Goal: Task Accomplishment & Management: Manage account settings

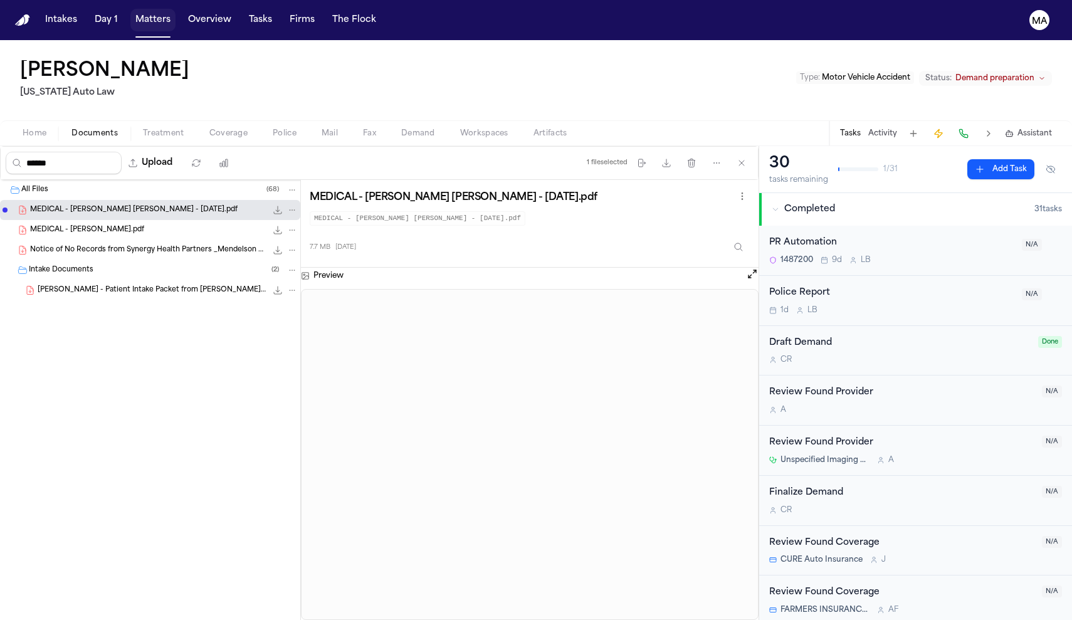
click at [130, 16] on button "Matters" at bounding box center [152, 20] width 45 height 23
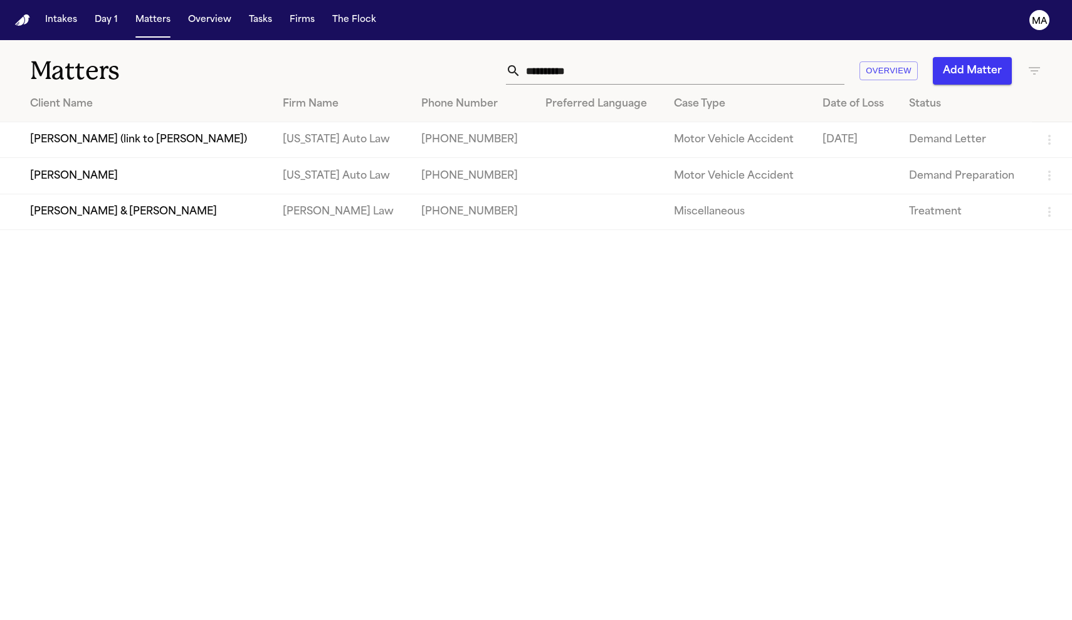
click at [749, 57] on input "**********" at bounding box center [683, 71] width 324 height 28
drag, startPoint x: 759, startPoint y: 50, endPoint x: 611, endPoint y: 51, distance: 148.0
click at [613, 57] on div "**********" at bounding box center [680, 71] width 723 height 28
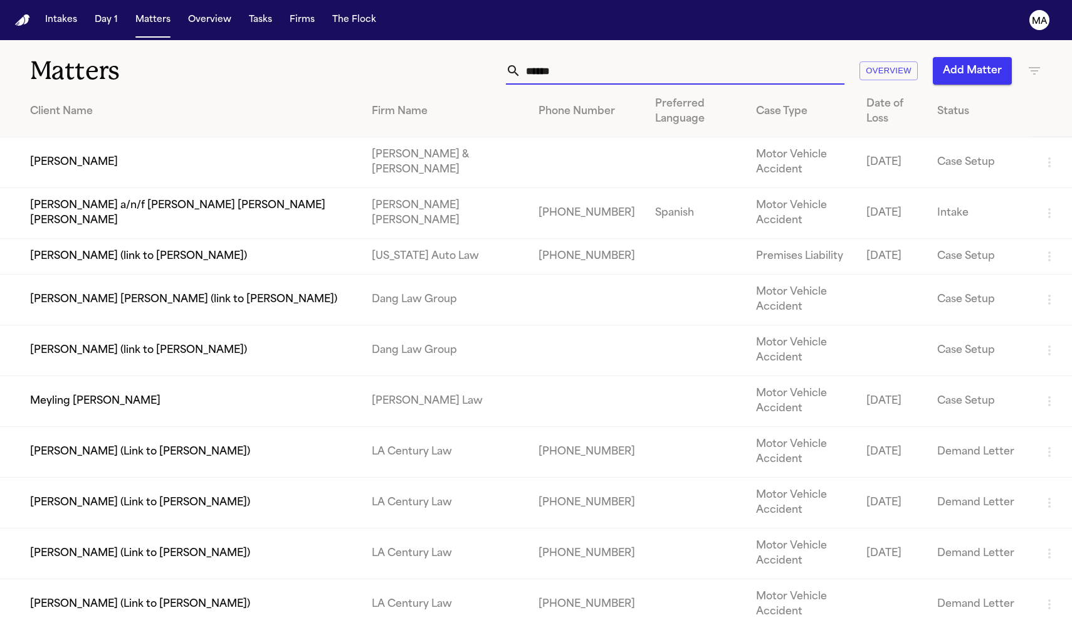
type input "******"
drag, startPoint x: 611, startPoint y: 51, endPoint x: 111, endPoint y: 283, distance: 551.5
click at [111, 376] on td "Meyling [PERSON_NAME]" at bounding box center [181, 401] width 362 height 51
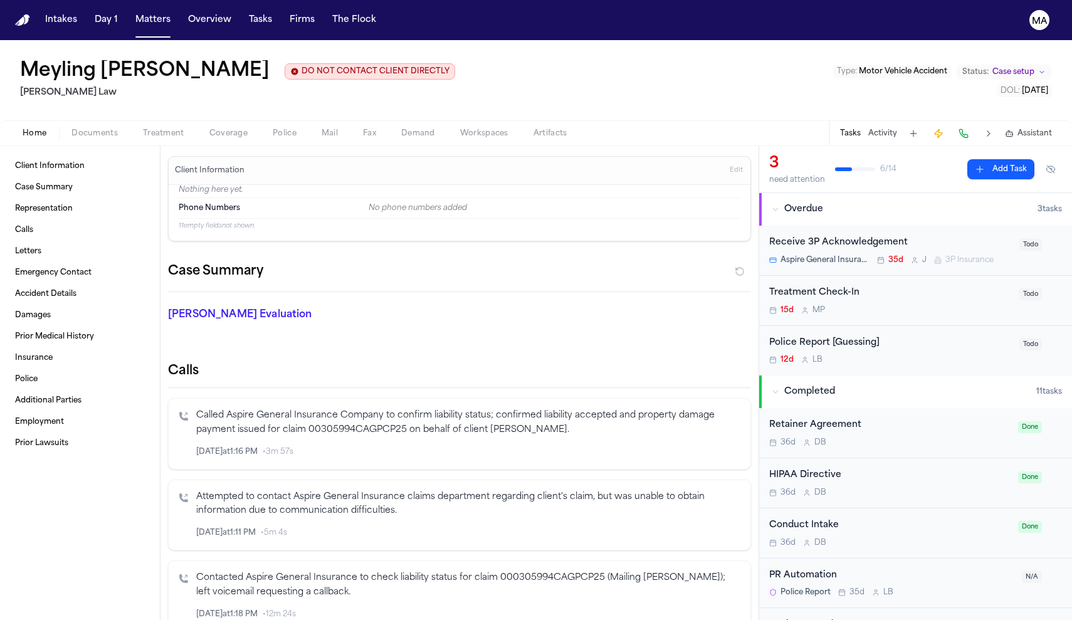
click at [71, 129] on span "Documents" at bounding box center [94, 134] width 46 height 10
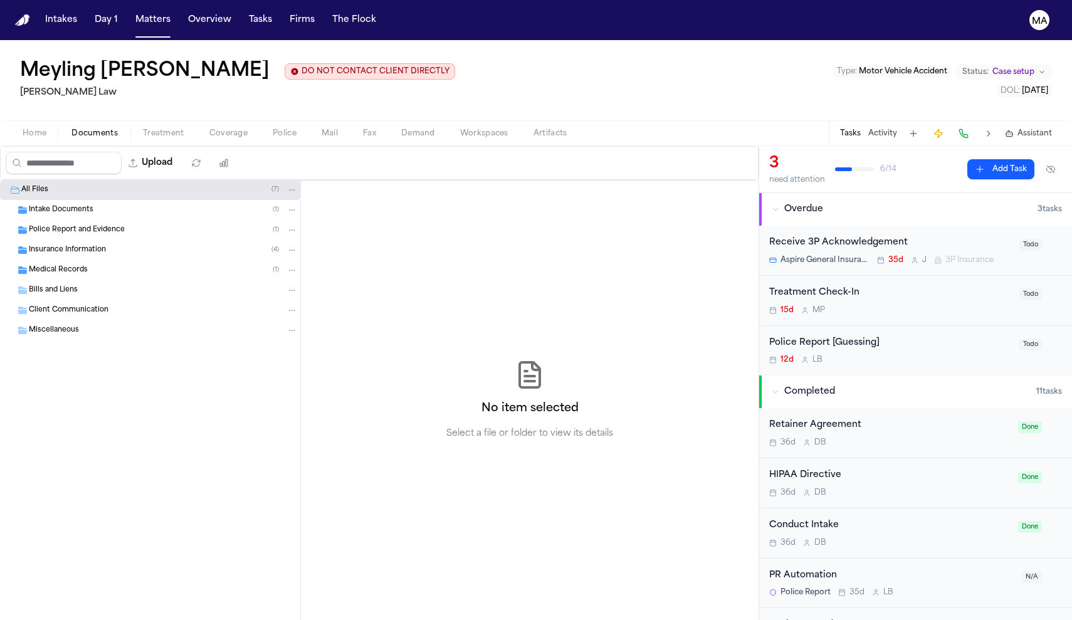
click at [82, 265] on div "Medical Records ( 1 )" at bounding box center [163, 270] width 269 height 11
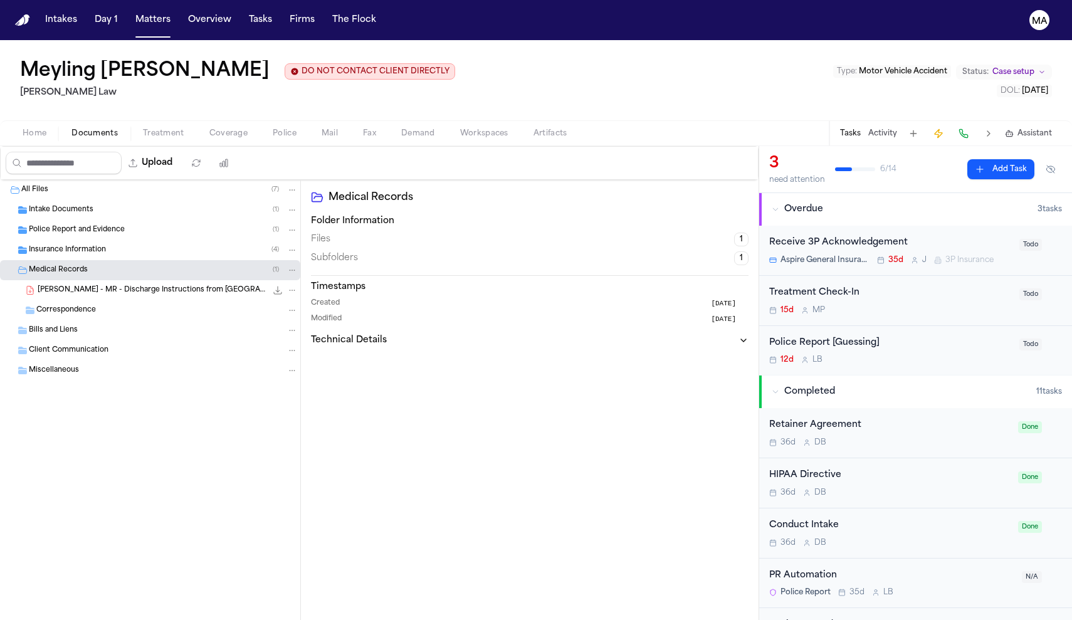
click at [100, 280] on div "M. Obando - MR - Discharge Instructions from Lompoc Valley Medical Center - Und…" at bounding box center [150, 290] width 300 height 20
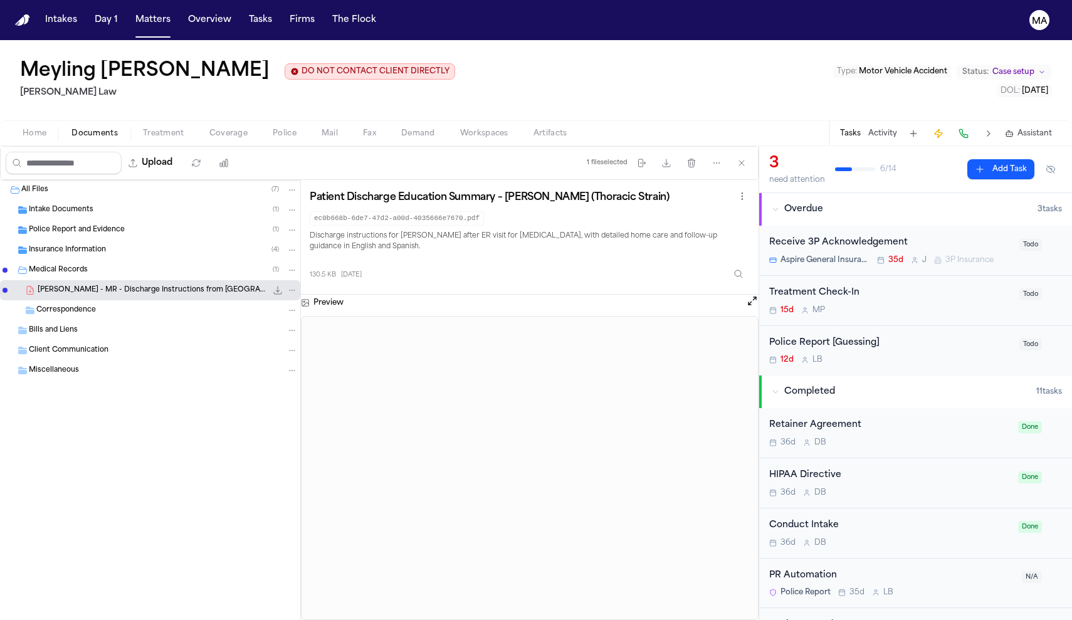
click at [63, 200] on div "Intake Documents ( 1 )" at bounding box center [150, 210] width 300 height 20
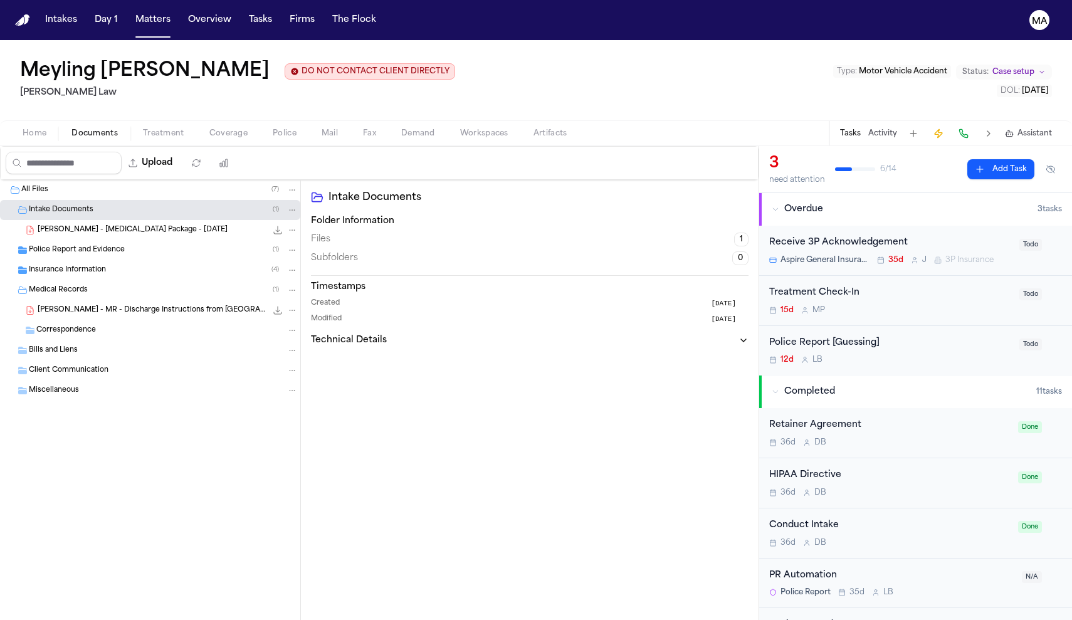
click at [73, 225] on span "M. Obando - Retainer Package - 7.26.25" at bounding box center [133, 230] width 190 height 11
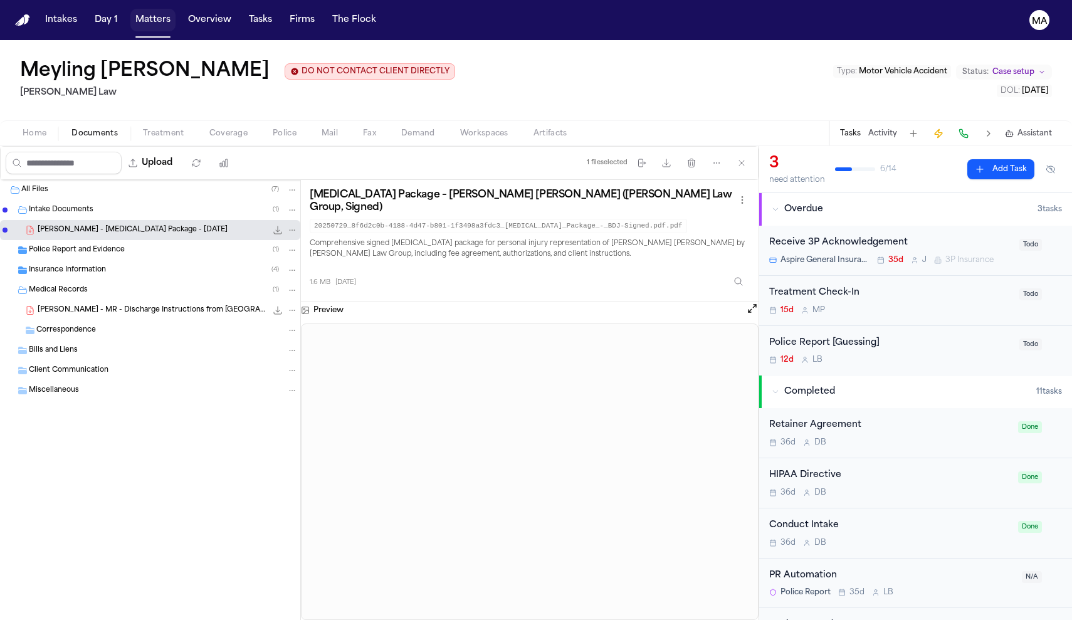
click at [130, 16] on button "Matters" at bounding box center [152, 20] width 45 height 23
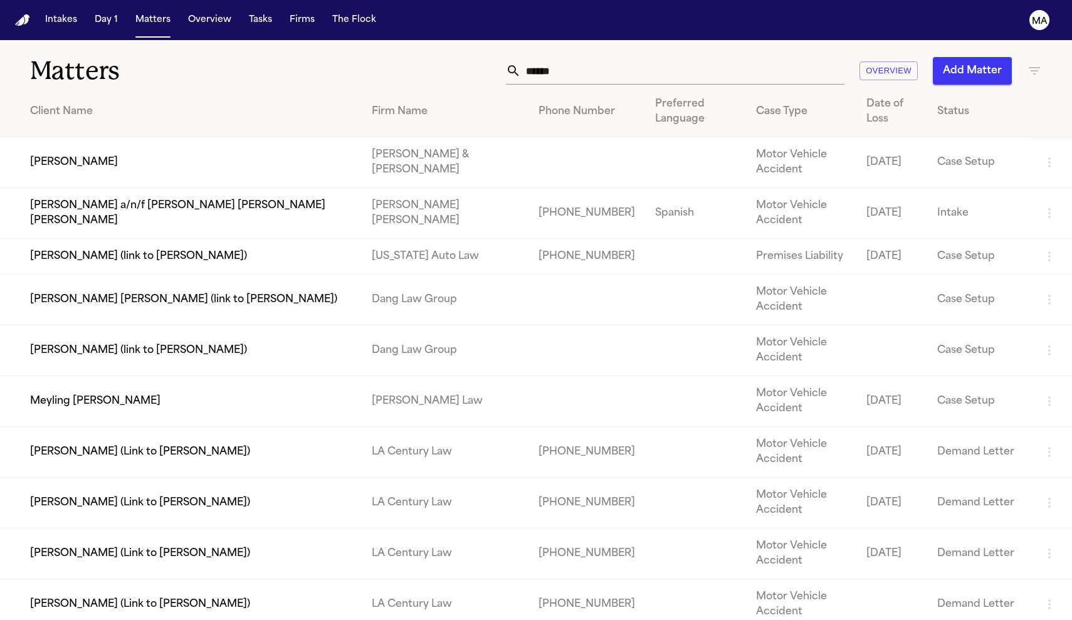
click at [770, 57] on input "******" at bounding box center [683, 71] width 324 height 28
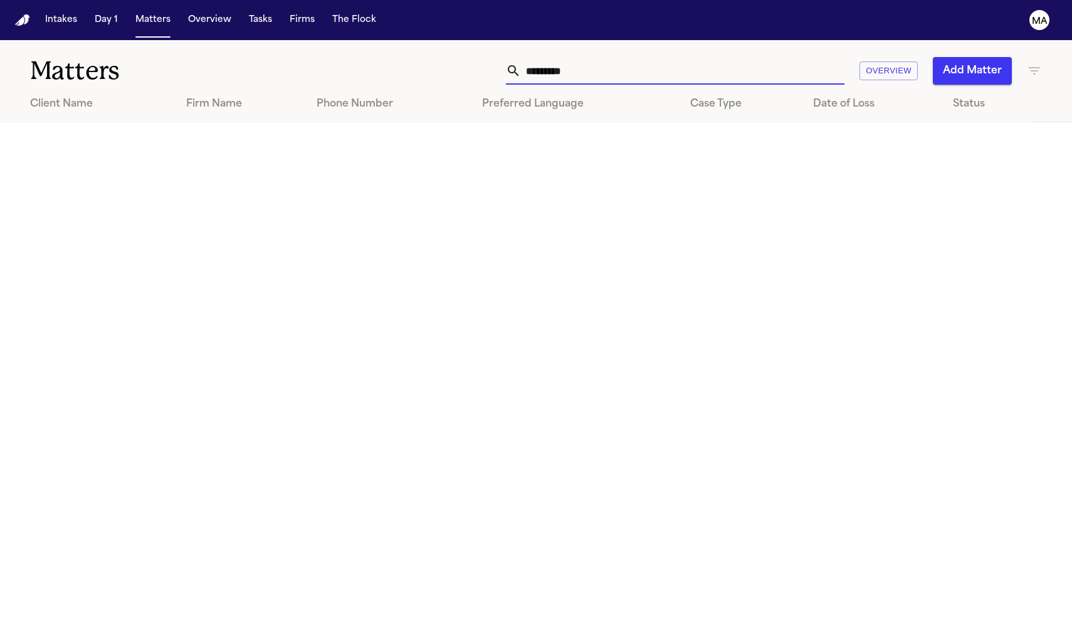
click at [1030, 63] on icon "button" at bounding box center [1034, 70] width 15 height 15
click at [815, 619] on div at bounding box center [536, 620] width 1072 height 0
drag, startPoint x: 774, startPoint y: 58, endPoint x: 684, endPoint y: 56, distance: 89.7
click at [686, 57] on div "********* Overview Add Matter" at bounding box center [680, 71] width 723 height 28
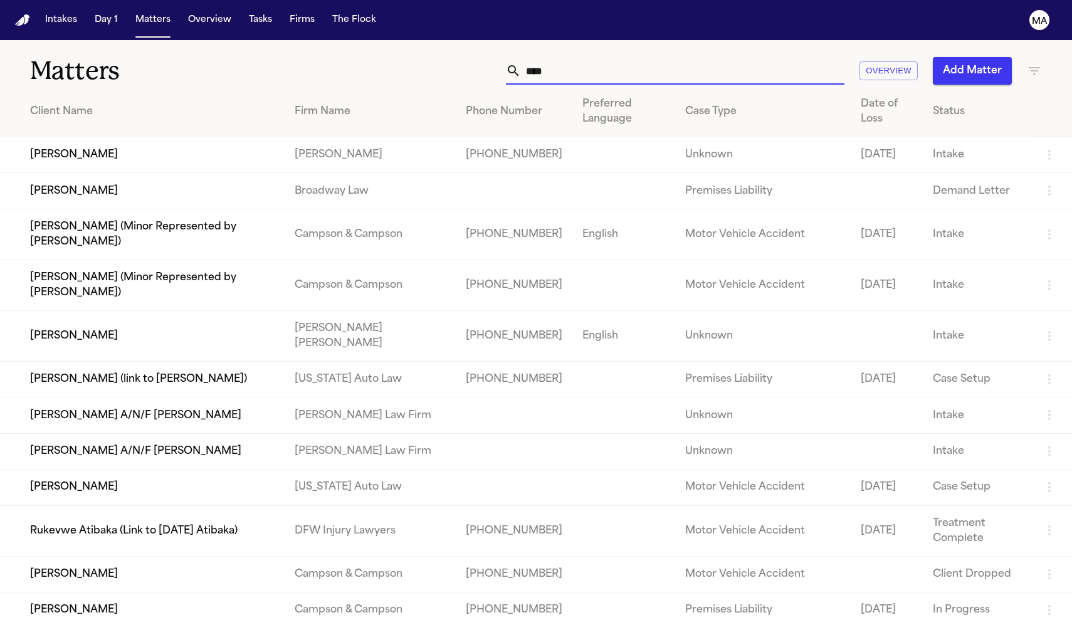
type input "***"
click at [369, 87] on th "Firm Name" at bounding box center [370, 112] width 171 height 51
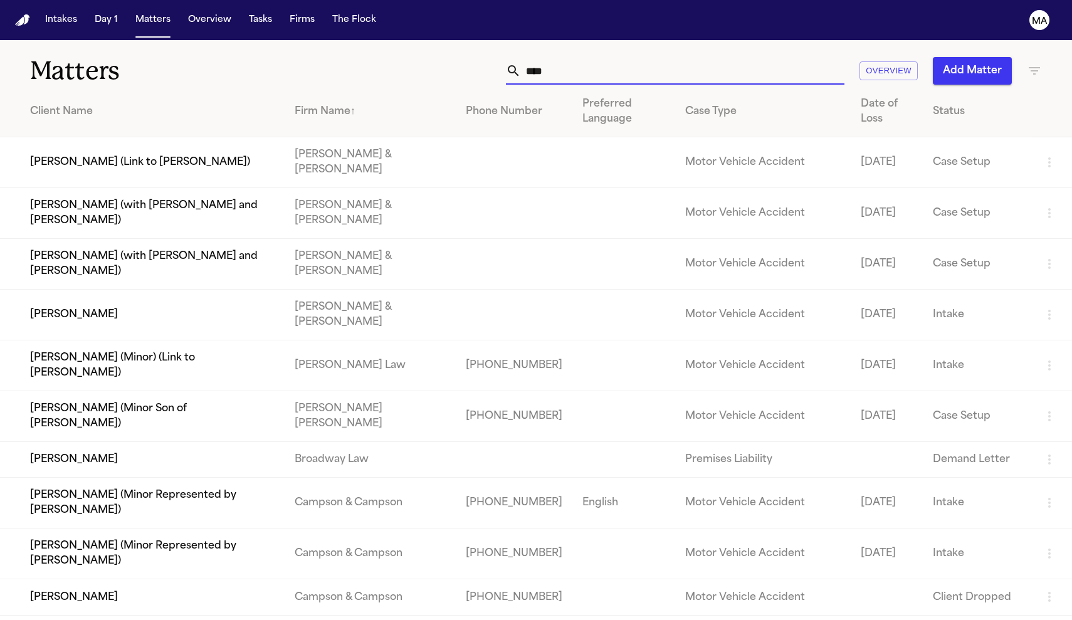
drag, startPoint x: 751, startPoint y: 58, endPoint x: 663, endPoint y: 53, distance: 87.9
click at [663, 57] on div "*** Overview Add Matter" at bounding box center [680, 71] width 723 height 28
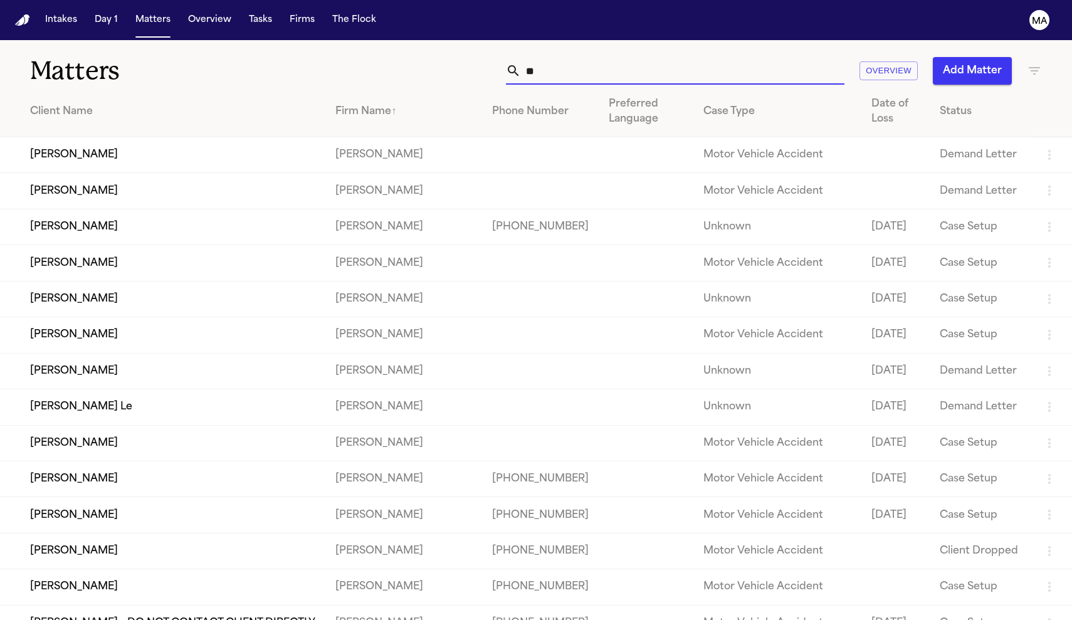
click at [723, 57] on input "**" at bounding box center [683, 71] width 324 height 28
click at [723, 57] on input "*" at bounding box center [683, 71] width 324 height 28
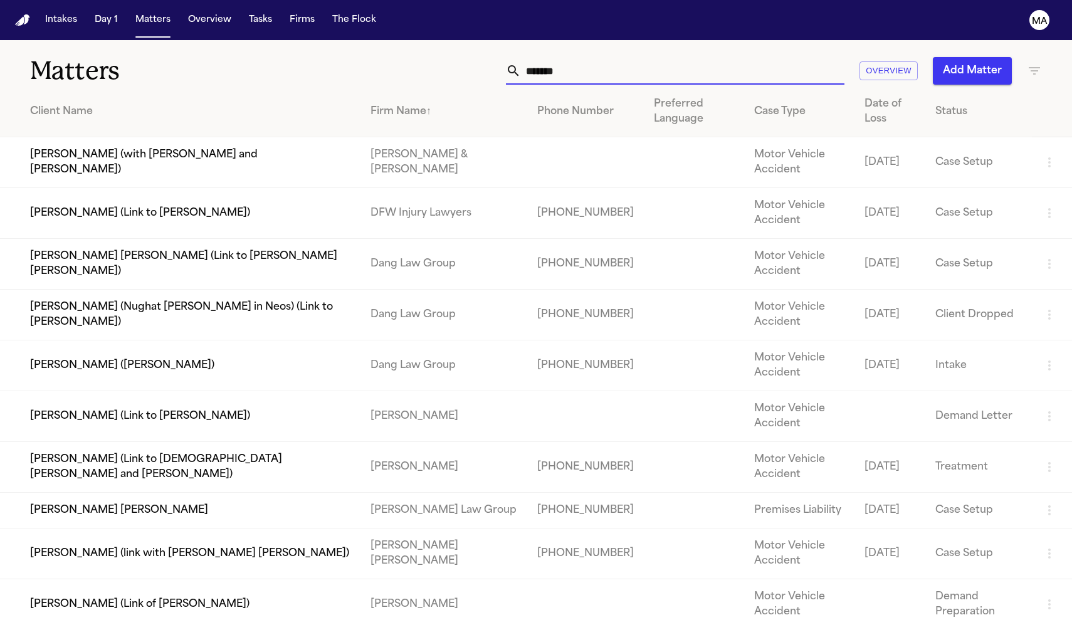
type input "******"
click at [149, 493] on td "[PERSON_NAME] [PERSON_NAME]" at bounding box center [180, 511] width 361 height 36
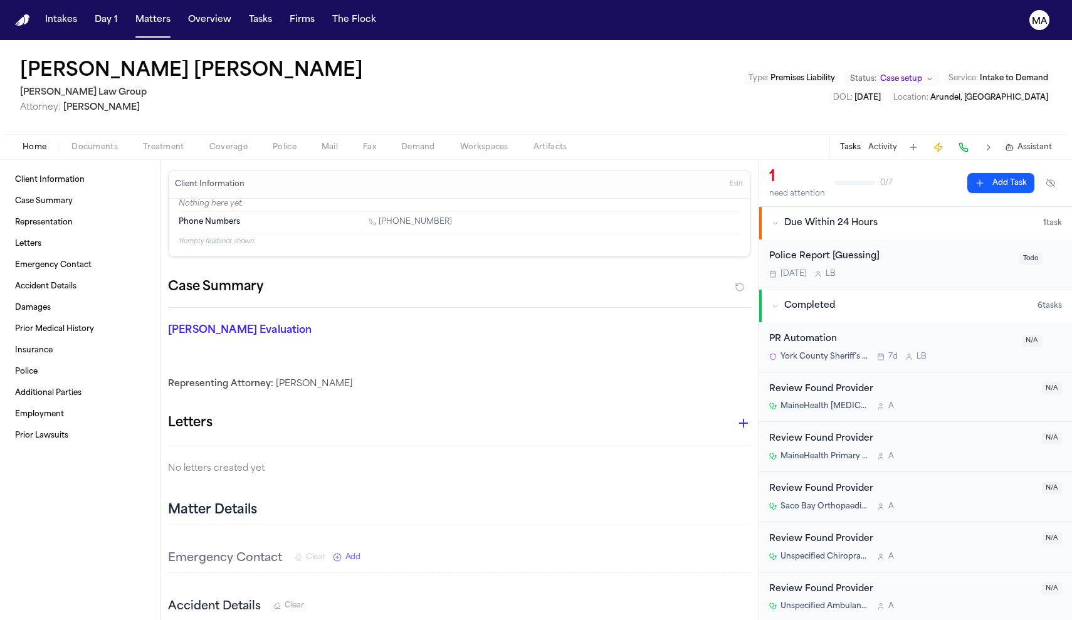
click at [71, 142] on span "Documents" at bounding box center [94, 147] width 46 height 10
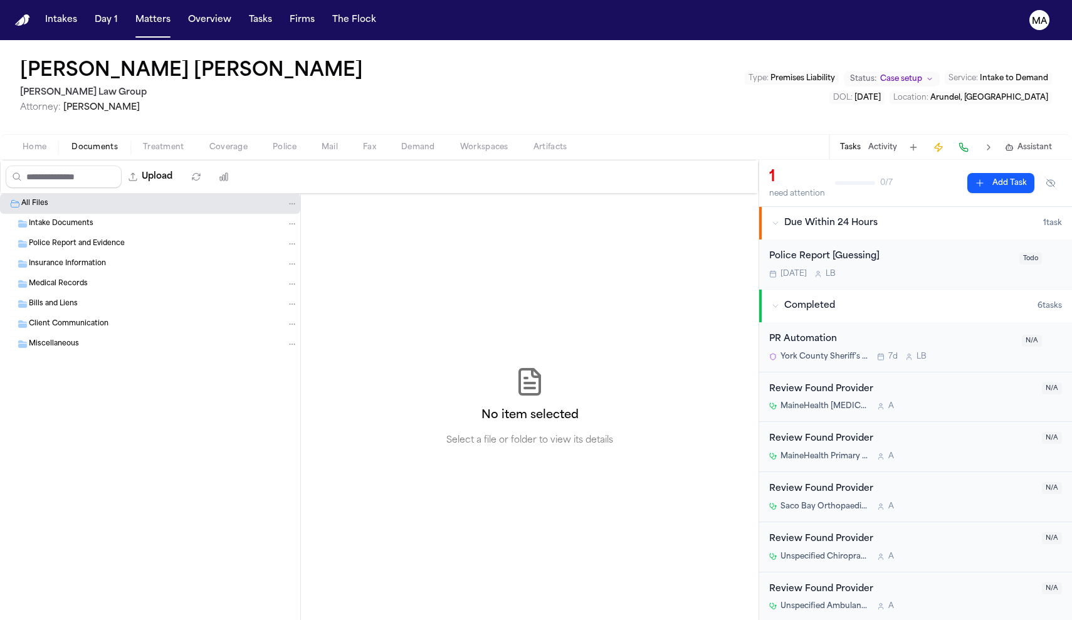
click at [23, 154] on span "button" at bounding box center [34, 154] width 39 height 1
click at [71, 142] on span "Documents" at bounding box center [94, 147] width 46 height 10
click at [24, 142] on span "Home" at bounding box center [35, 147] width 24 height 10
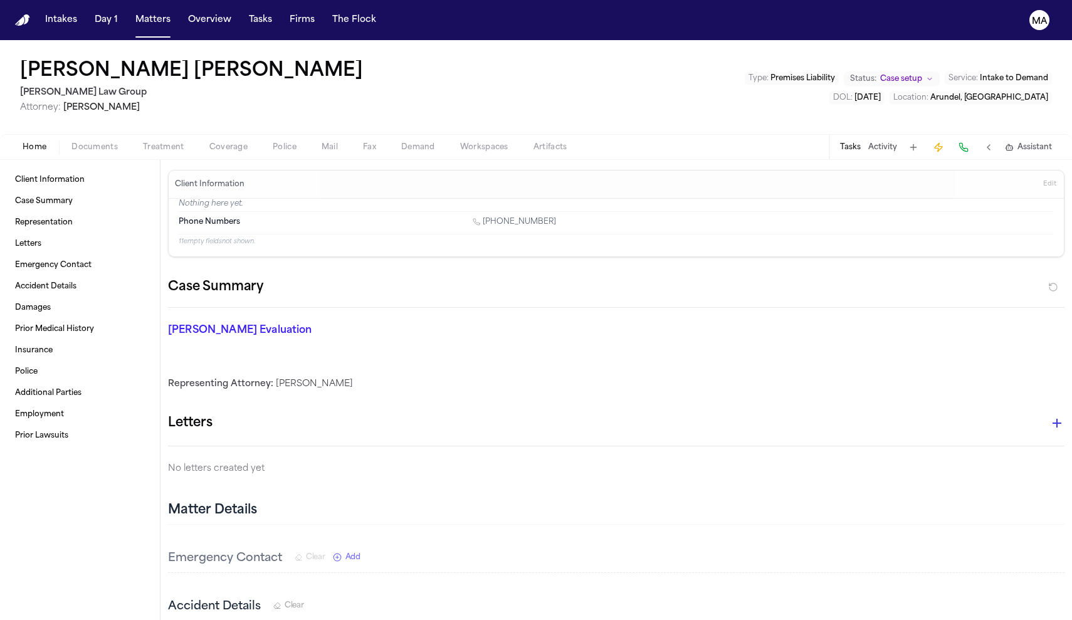
click at [74, 142] on span "Documents" at bounding box center [94, 147] width 46 height 10
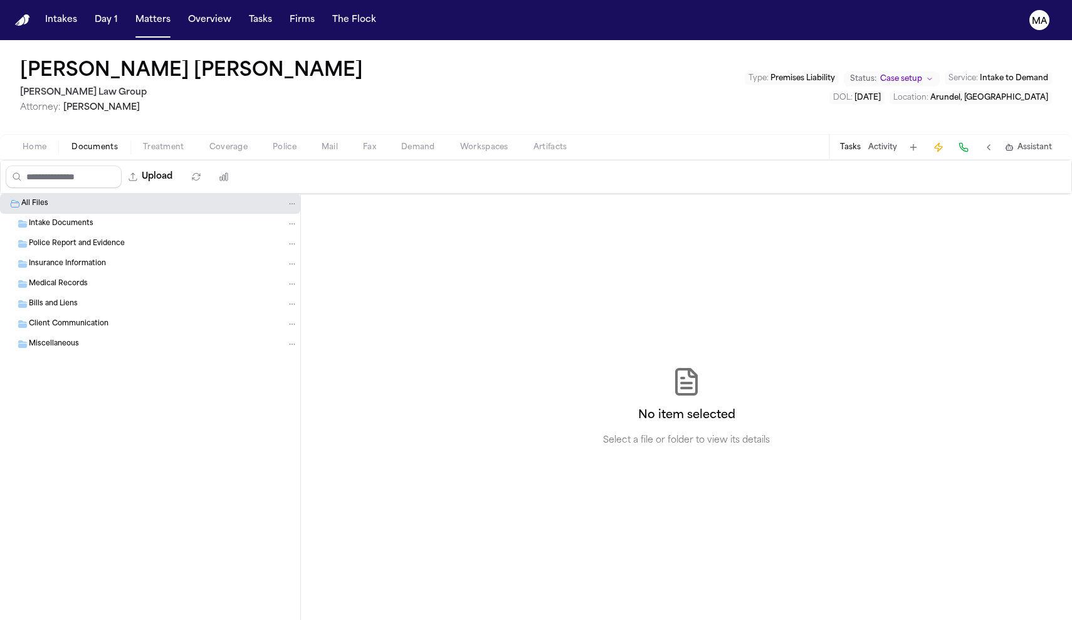
click at [33, 140] on button "Home" at bounding box center [34, 147] width 49 height 15
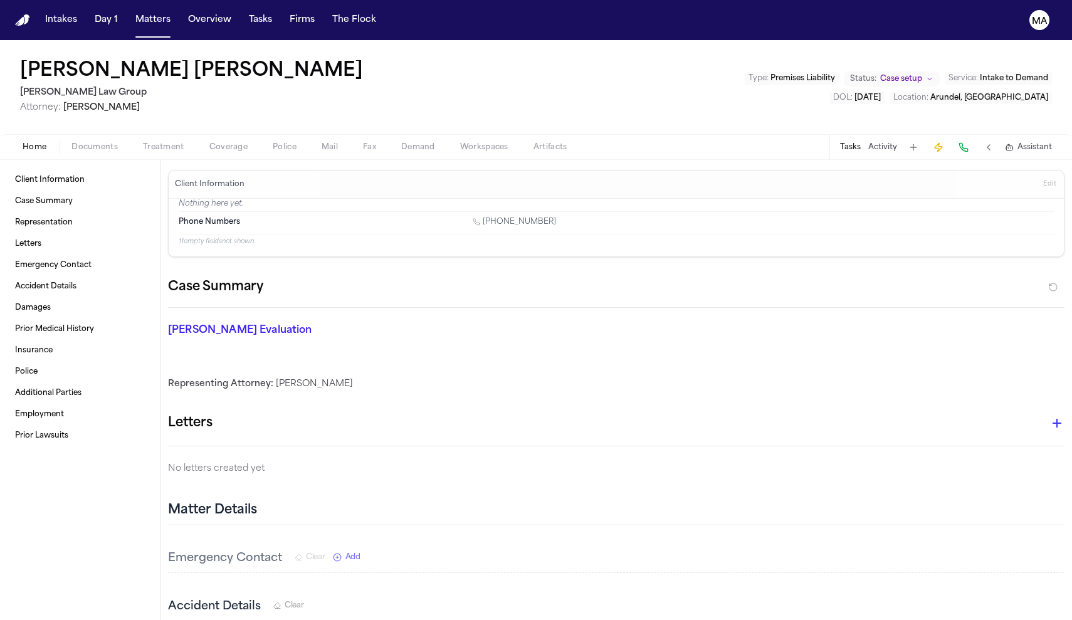
click at [1038, 135] on div "Tasks Activity Assistant" at bounding box center [945, 147] width 233 height 24
click at [897, 142] on button "Activity" at bounding box center [882, 147] width 29 height 10
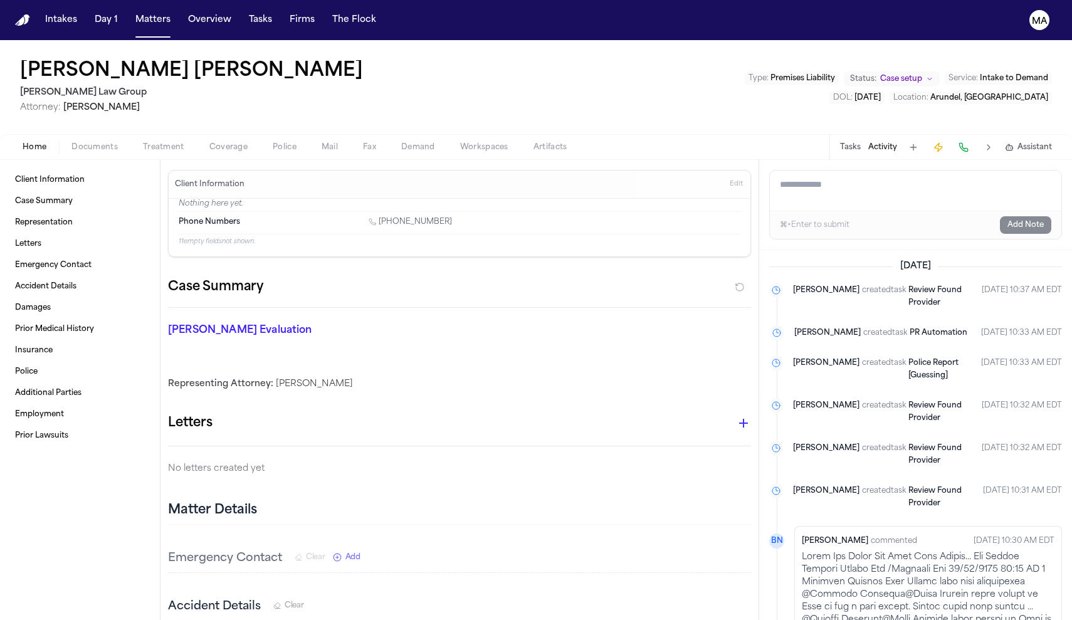
click at [834, 171] on textarea "Add a note to this matter" at bounding box center [916, 191] width 292 height 40
paste textarea "**********"
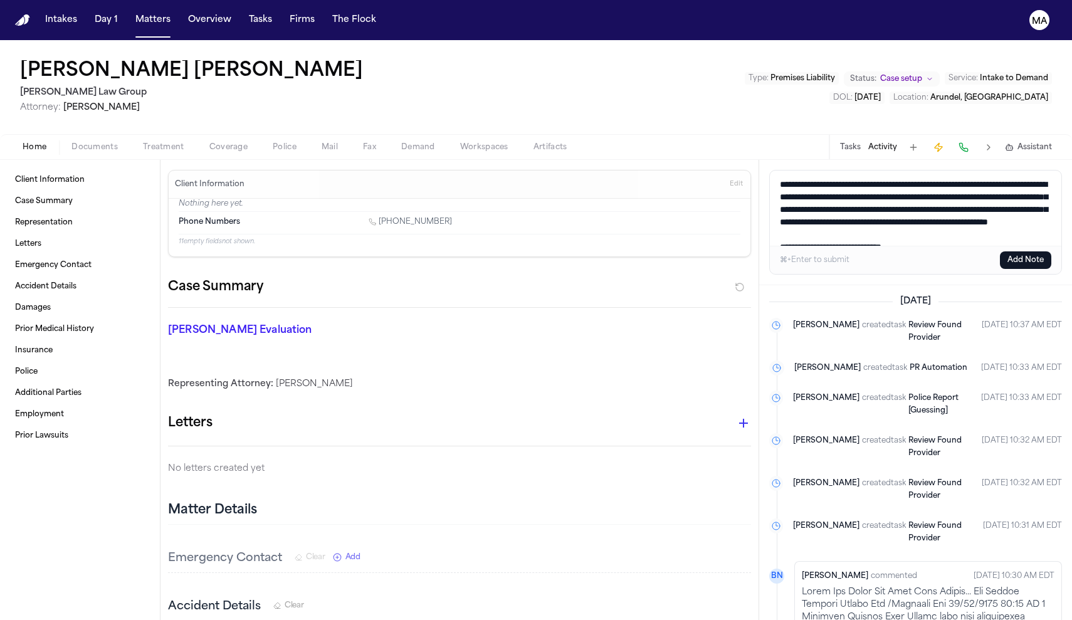
scroll to position [61, 0]
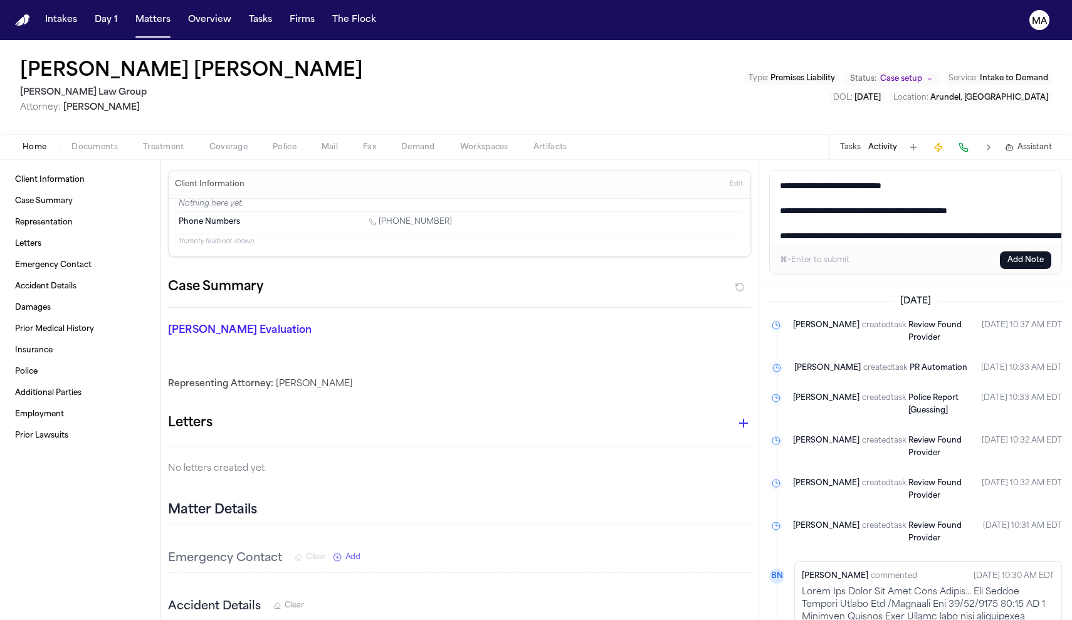
type textarea "**********"
click at [1039, 251] on button "Add Note" at bounding box center [1025, 260] width 51 height 18
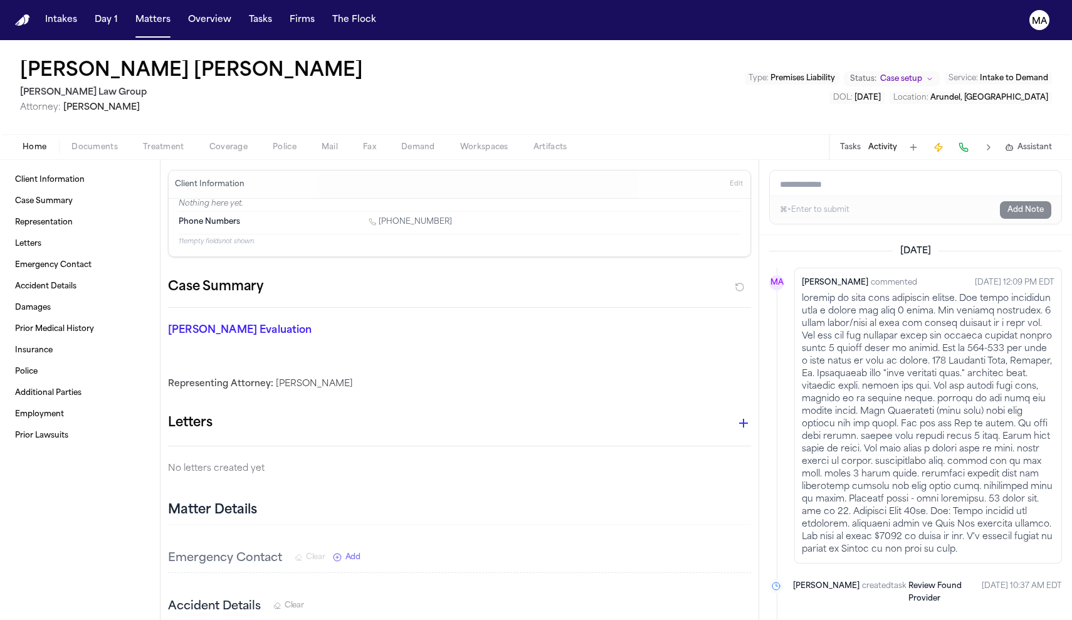
scroll to position [0, 0]
click at [143, 142] on span "Treatment" at bounding box center [163, 147] width 41 height 10
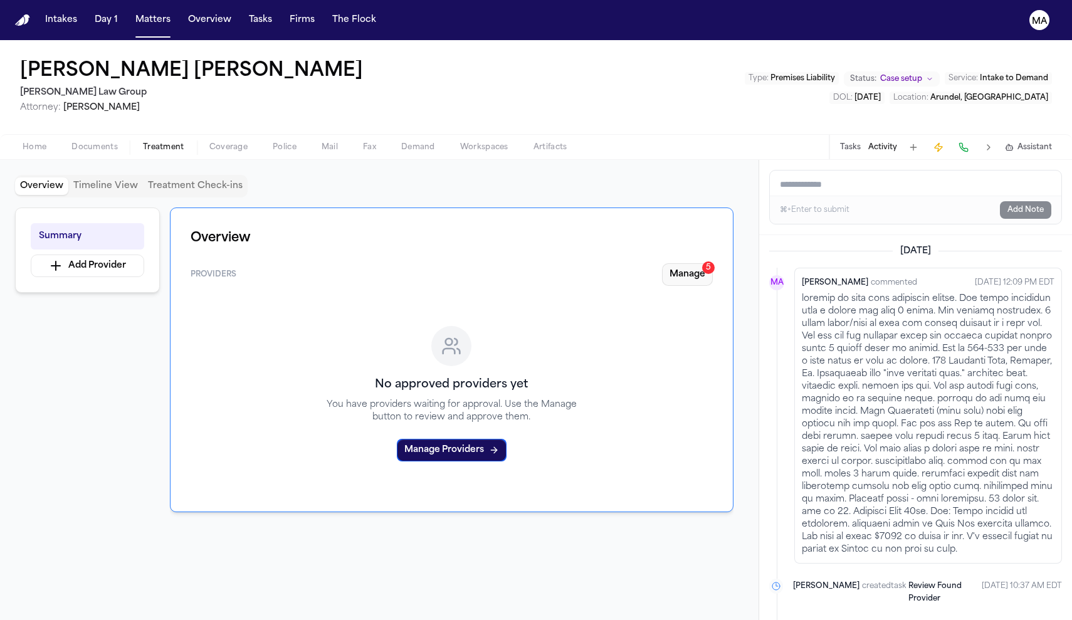
click at [713, 263] on button "Manage 5" at bounding box center [687, 274] width 51 height 23
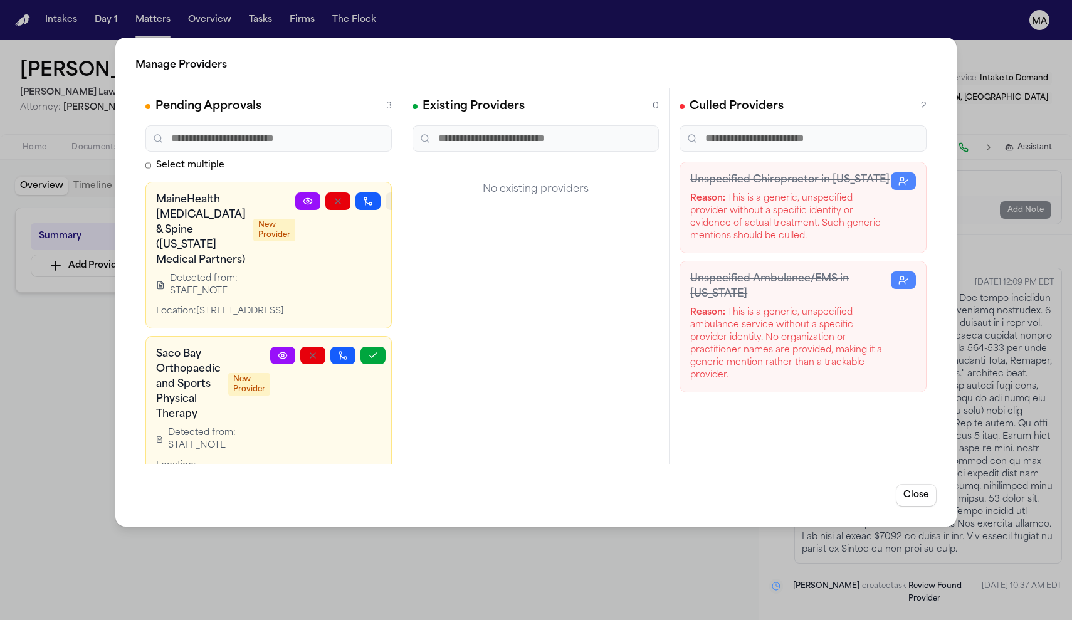
click at [393, 196] on icon "button" at bounding box center [398, 201] width 10 height 10
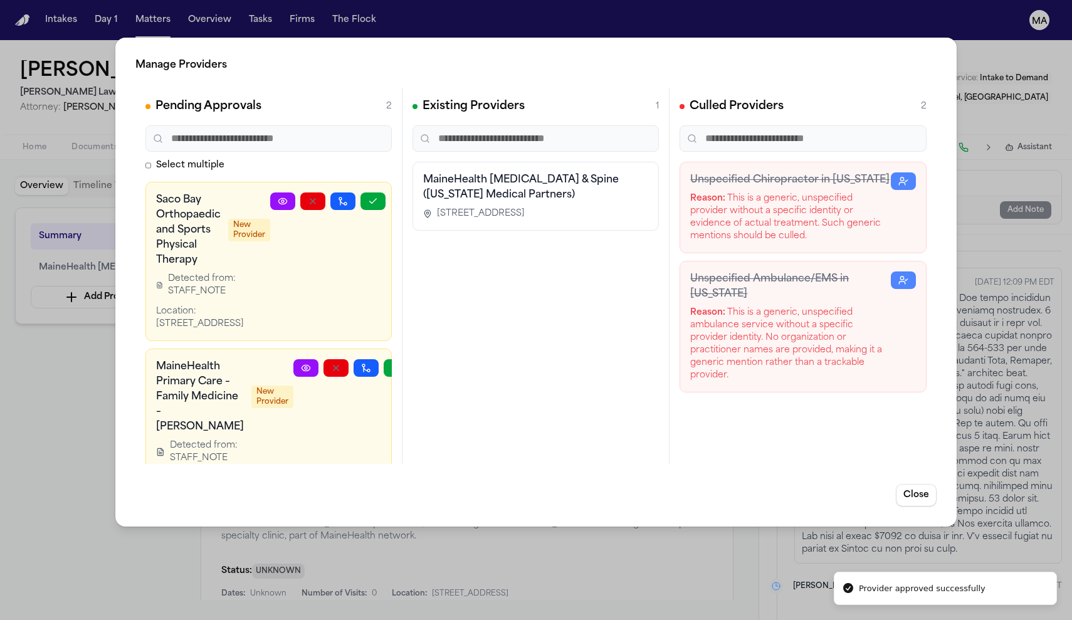
click at [378, 196] on icon "button" at bounding box center [373, 201] width 10 height 10
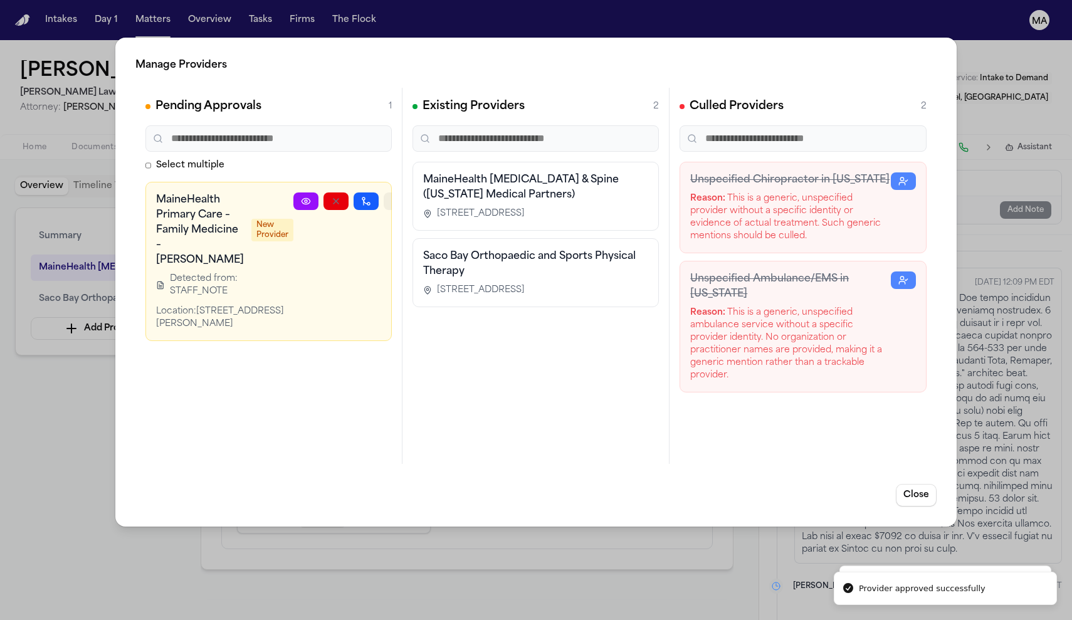
click at [391, 196] on icon "button" at bounding box center [396, 201] width 10 height 10
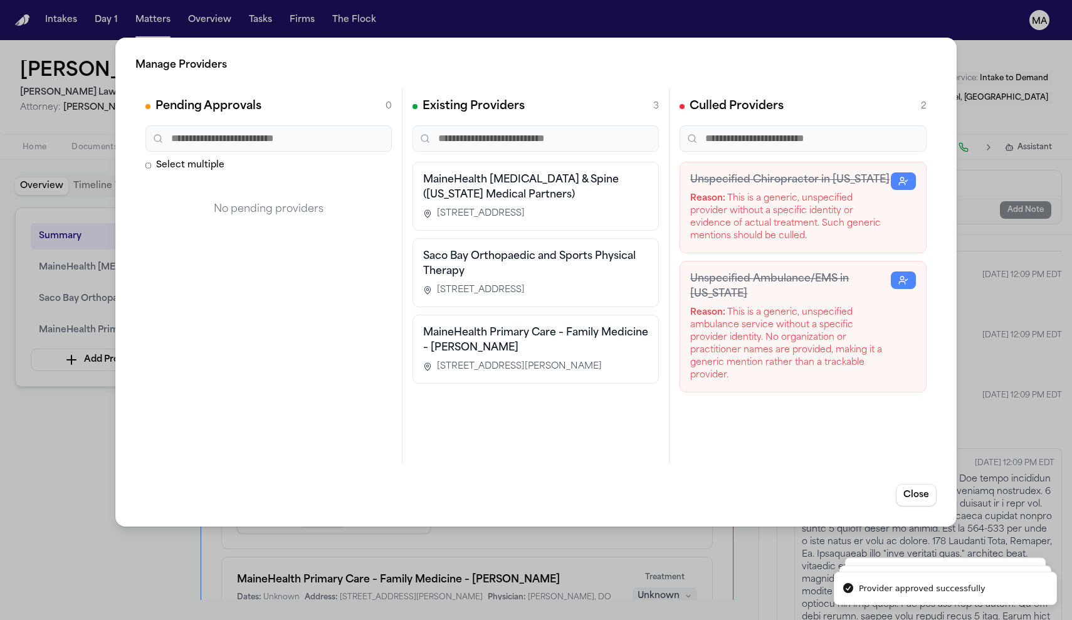
click at [82, 311] on div "Manage Providers Pending Approvals 0 Select multiple No pending providers Exist…" at bounding box center [536, 310] width 1072 height 620
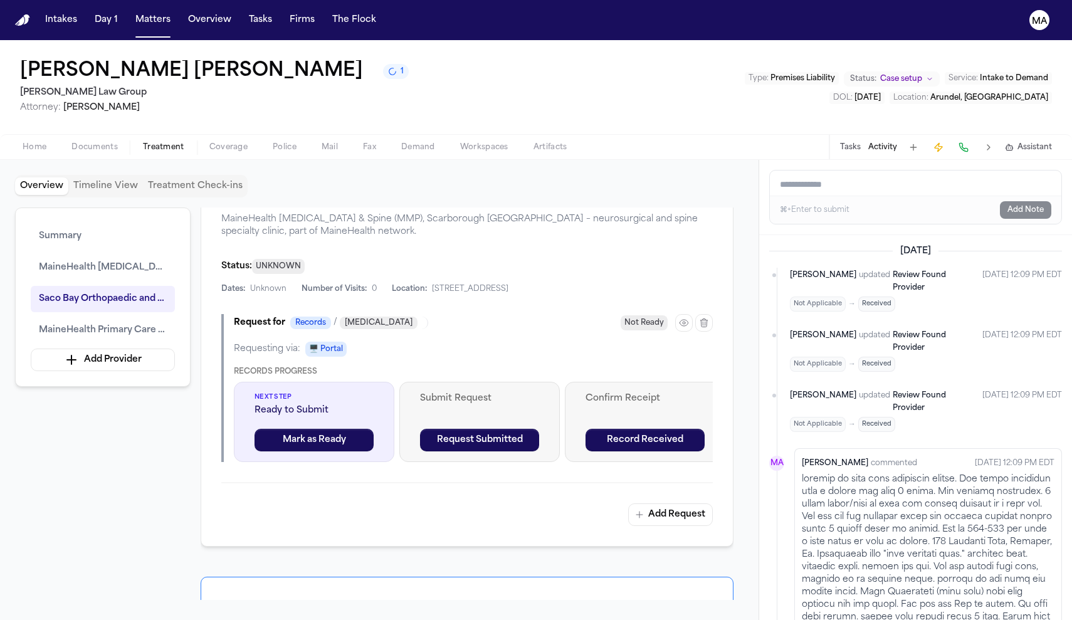
scroll to position [565, 0]
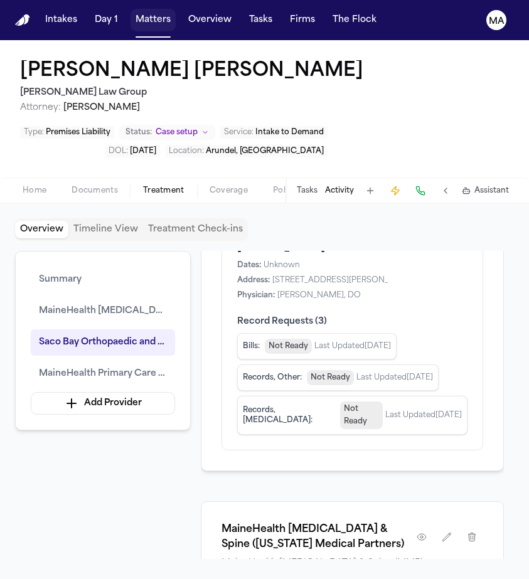
click at [130, 11] on button "Matters" at bounding box center [152, 20] width 45 height 23
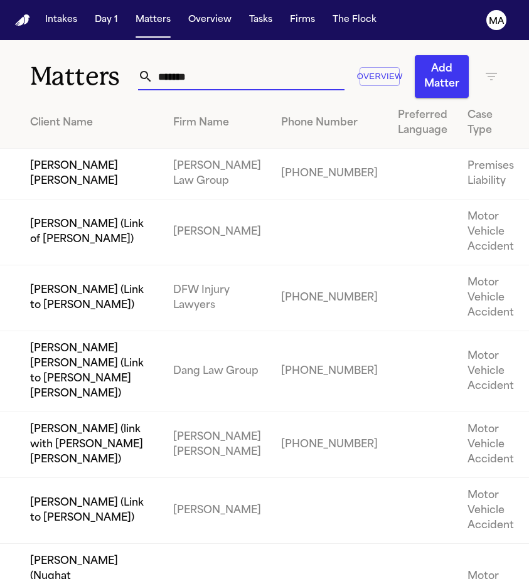
drag, startPoint x: 256, startPoint y: 58, endPoint x: 75, endPoint y: 58, distance: 181.2
click at [75, 58] on div "Matters ****** Overview Add Matter" at bounding box center [264, 69] width 529 height 58
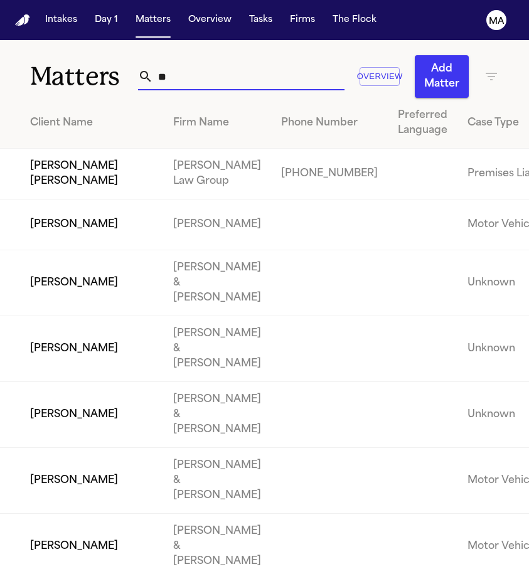
type input "*"
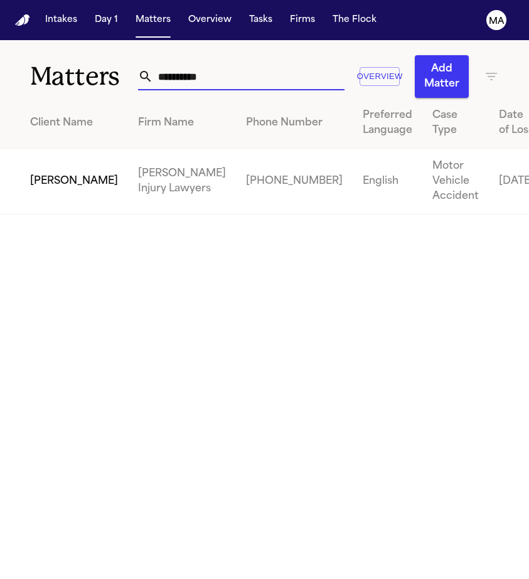
type input "**********"
click at [53, 149] on td "[PERSON_NAME]" at bounding box center [64, 182] width 128 height 66
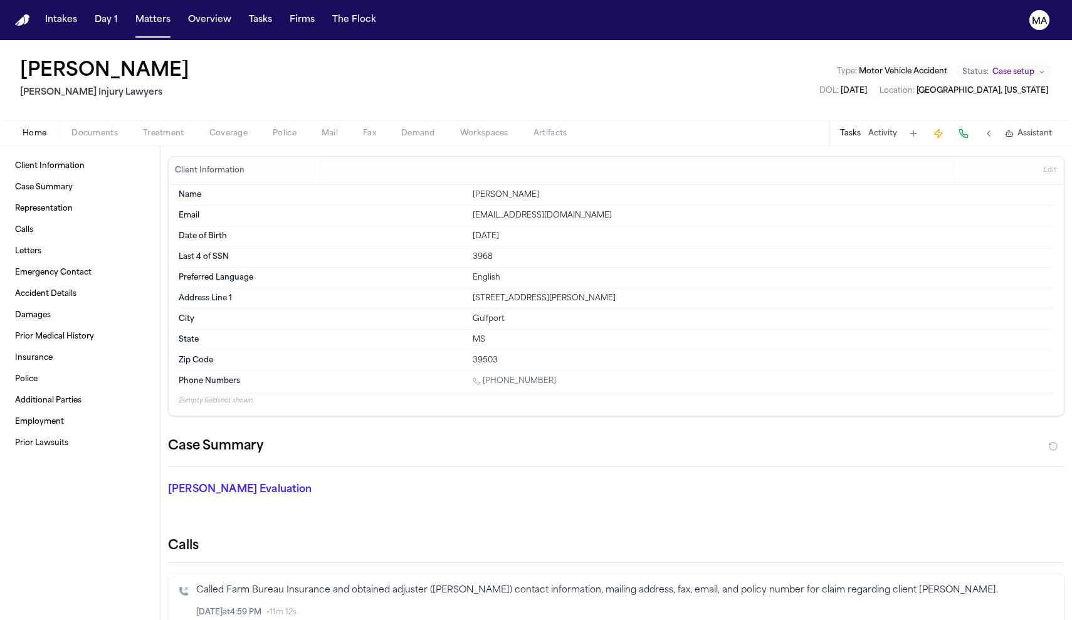
click at [71, 129] on span "Documents" at bounding box center [94, 134] width 46 height 10
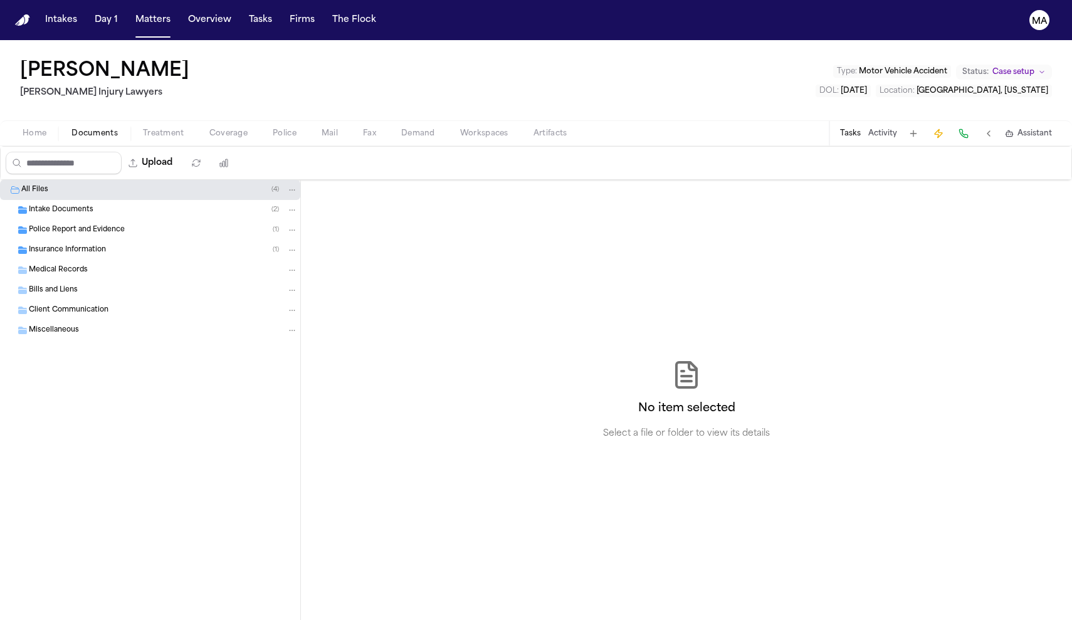
click at [80, 204] on div "Intake Documents ( 2 )" at bounding box center [163, 209] width 269 height 11
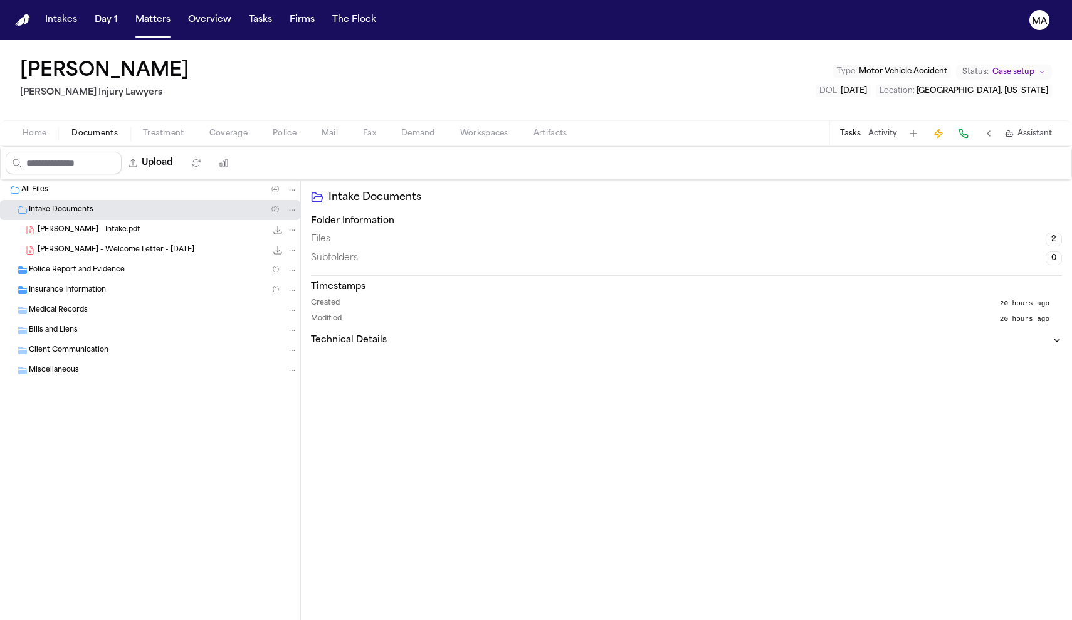
click at [68, 265] on span "Police Report and Evidence" at bounding box center [77, 270] width 96 height 11
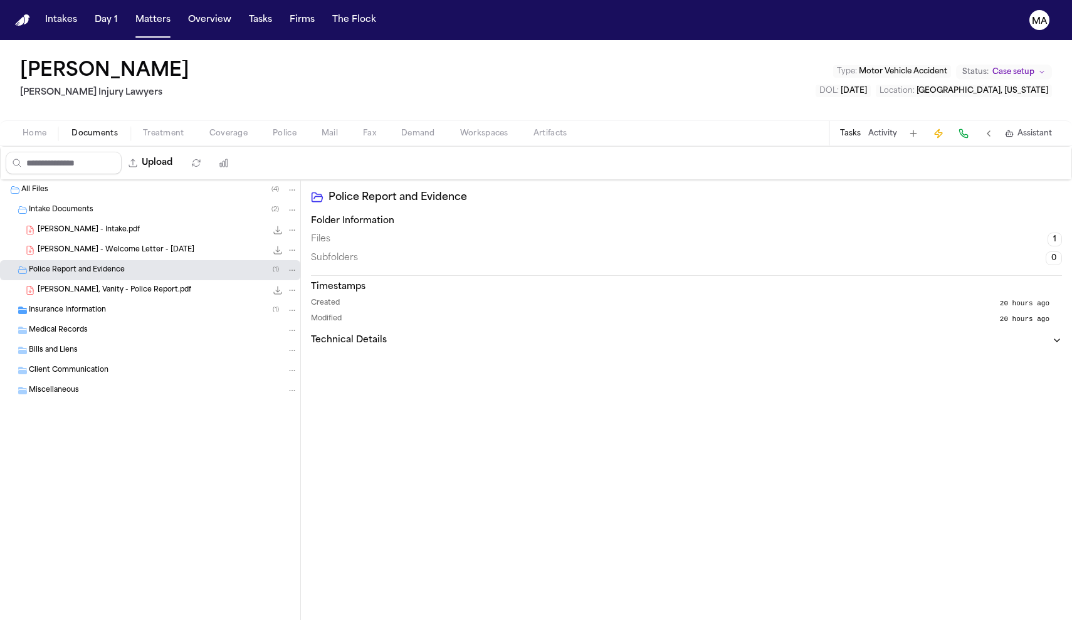
click at [97, 320] on div "Medical Records" at bounding box center [150, 330] width 300 height 20
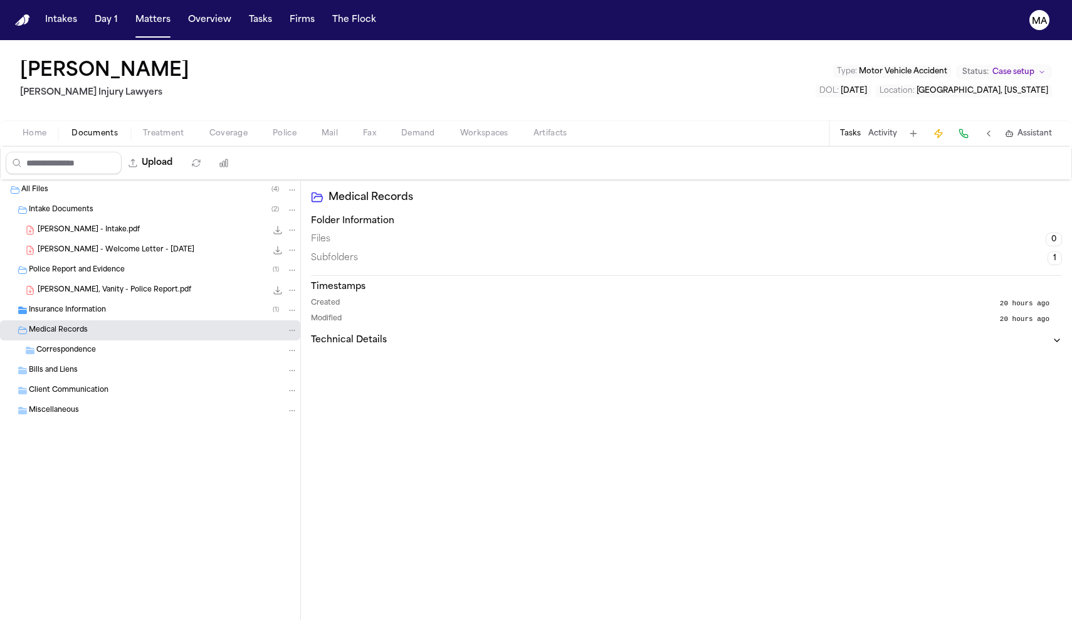
click at [98, 305] on div "Insurance Information ( 1 )" at bounding box center [163, 310] width 269 height 11
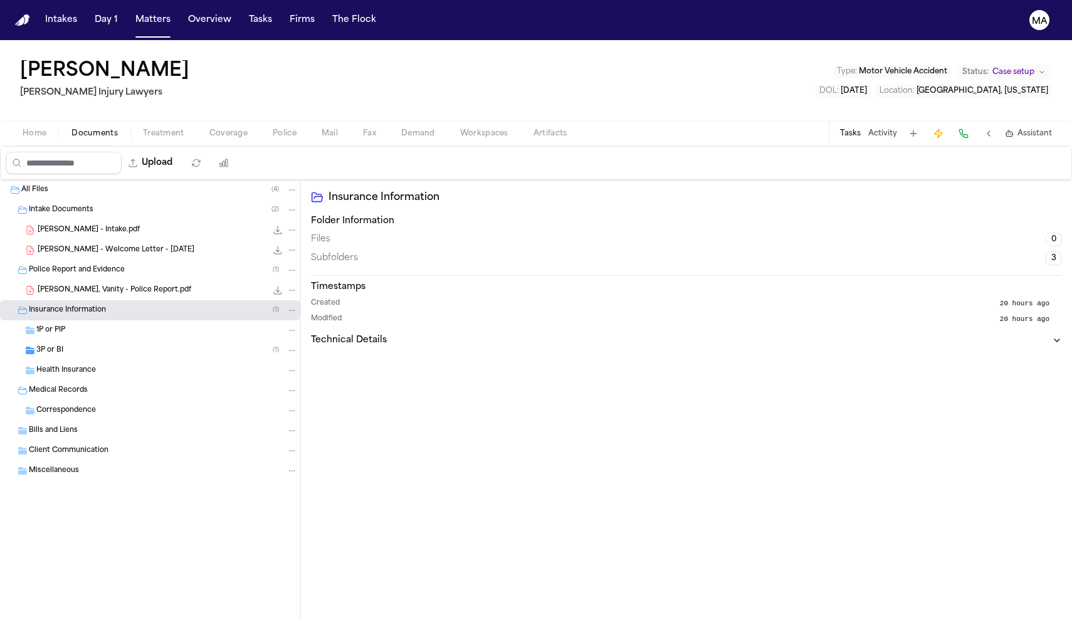
click at [66, 345] on div "3P or BI ( 1 )" at bounding box center [166, 350] width 261 height 11
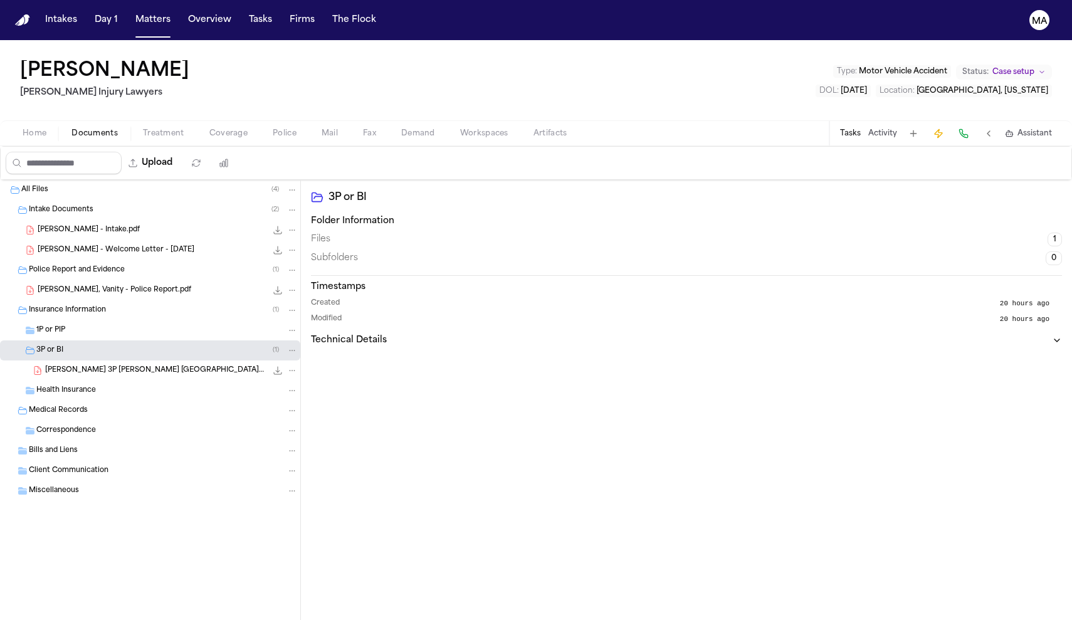
click at [1043, 129] on span "Assistant" at bounding box center [1035, 134] width 34 height 10
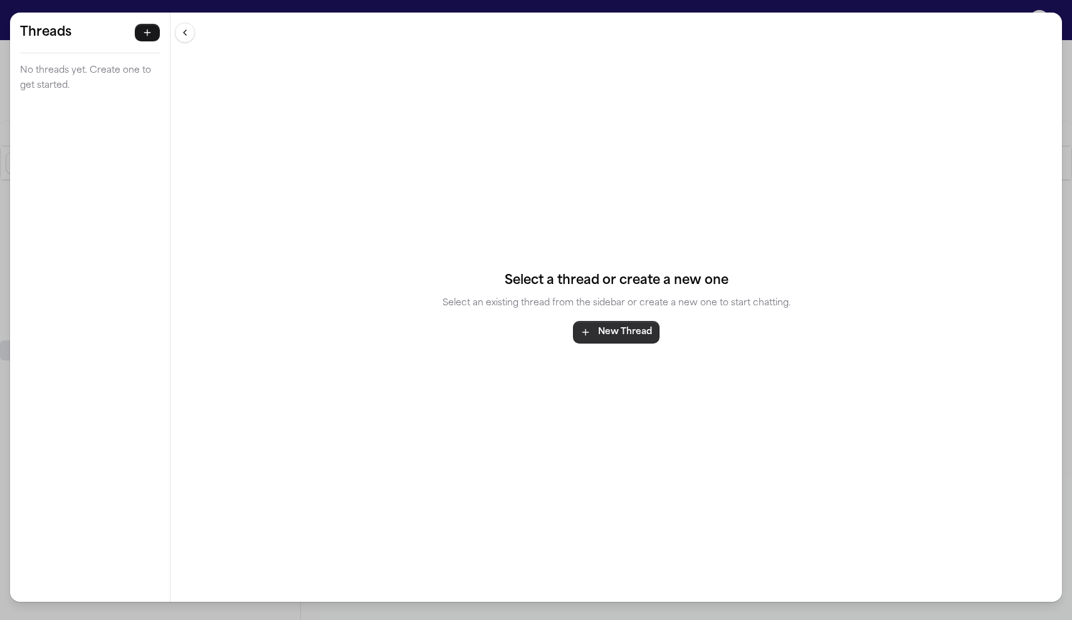
click at [574, 321] on button "New Thread" at bounding box center [616, 332] width 87 height 23
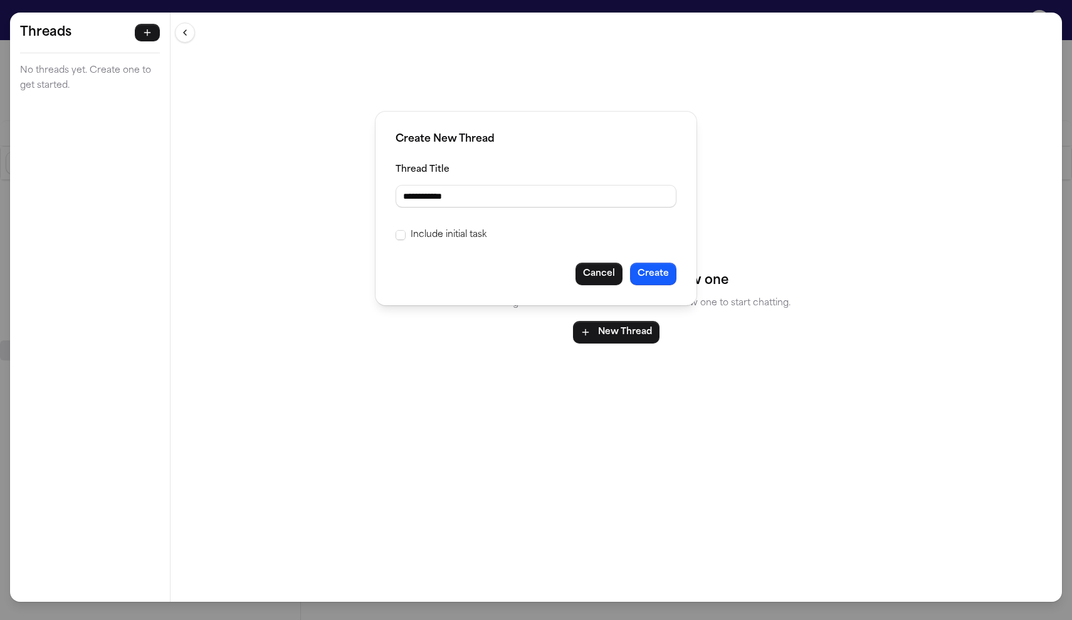
type input "**********"
click at [448, 194] on div "**********" at bounding box center [536, 209] width 321 height 194
click at [406, 230] on span at bounding box center [401, 235] width 10 height 10
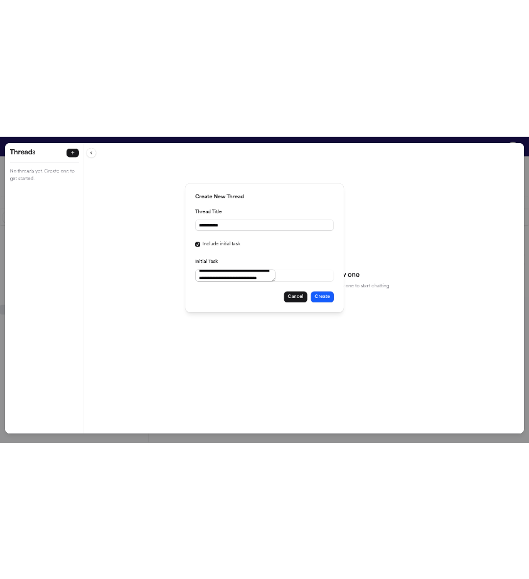
scroll to position [140, 0]
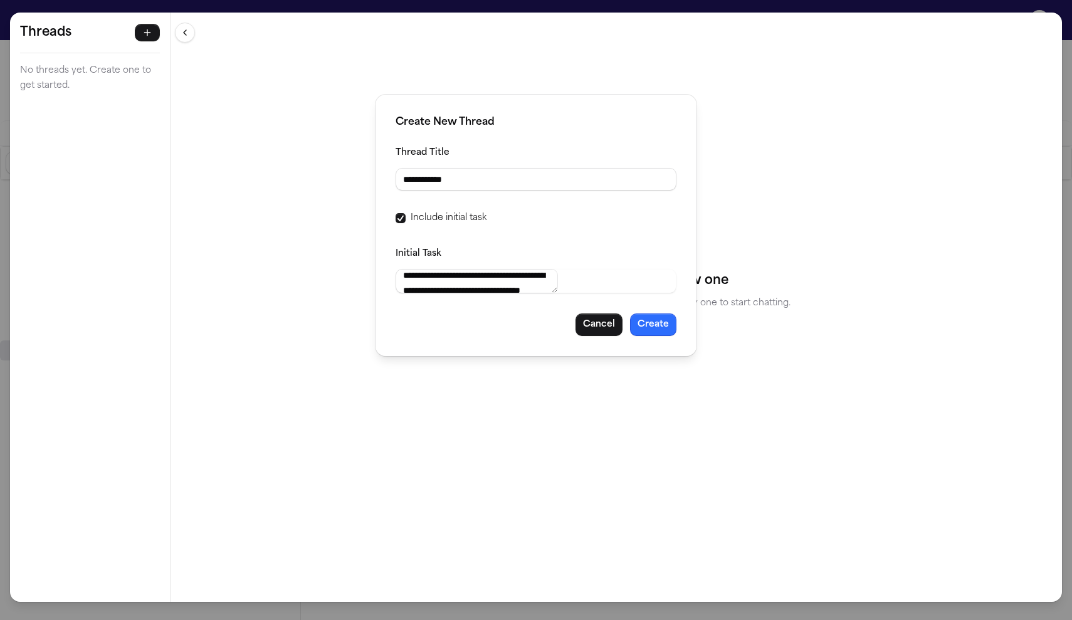
click at [630, 313] on button "Create" at bounding box center [653, 324] width 46 height 23
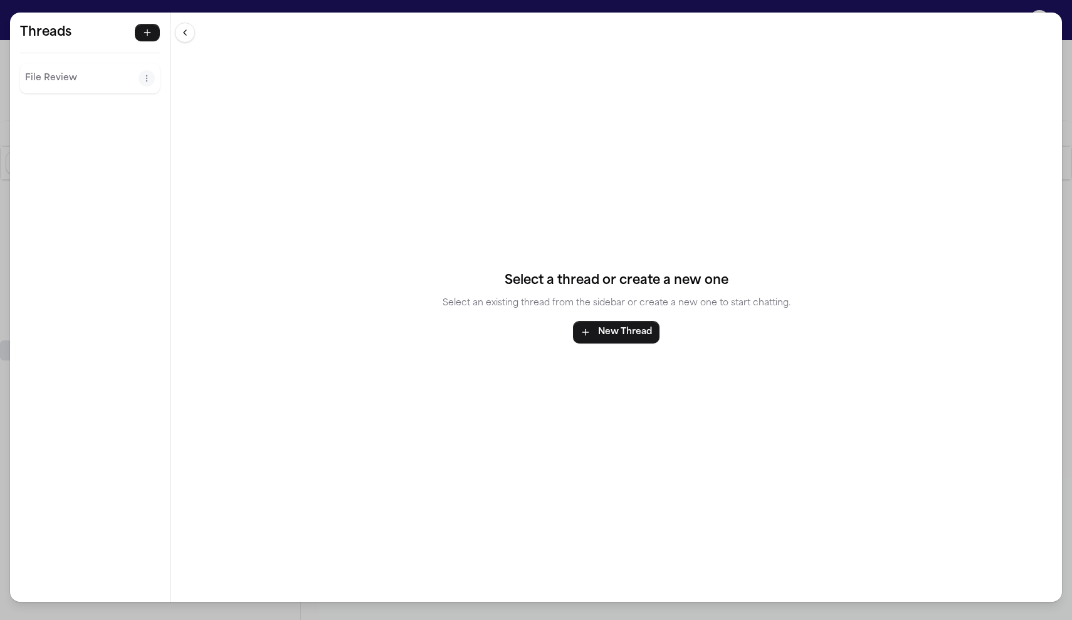
click at [30, 71] on p "File Review" at bounding box center [81, 78] width 113 height 15
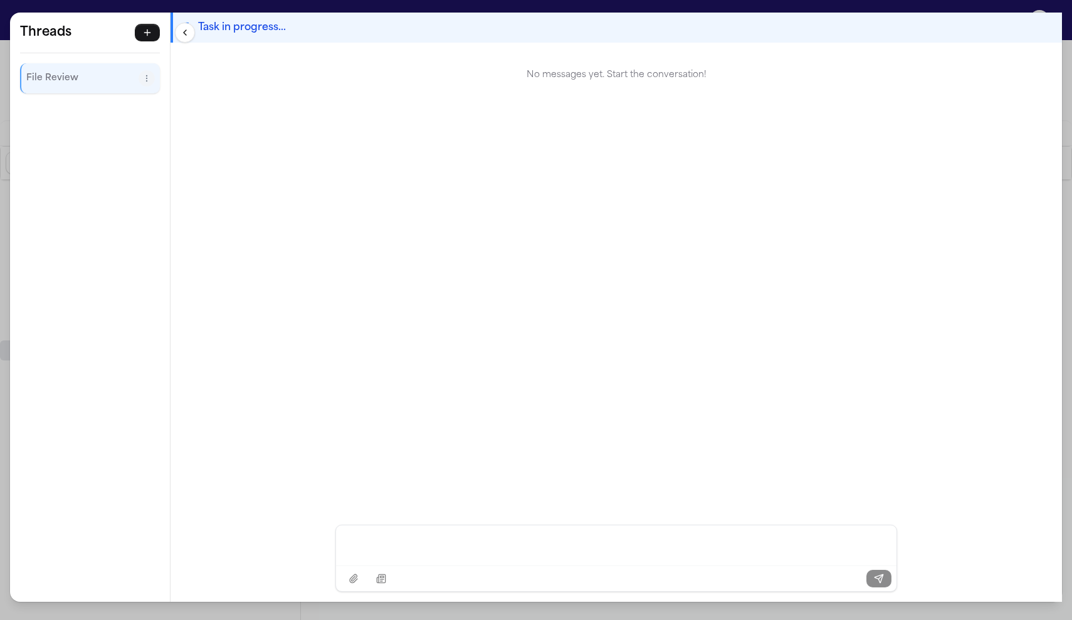
click at [451, 4] on div "Threads File Review Threads File Review Task in progress... No messages yet. St…" at bounding box center [536, 310] width 1072 height 620
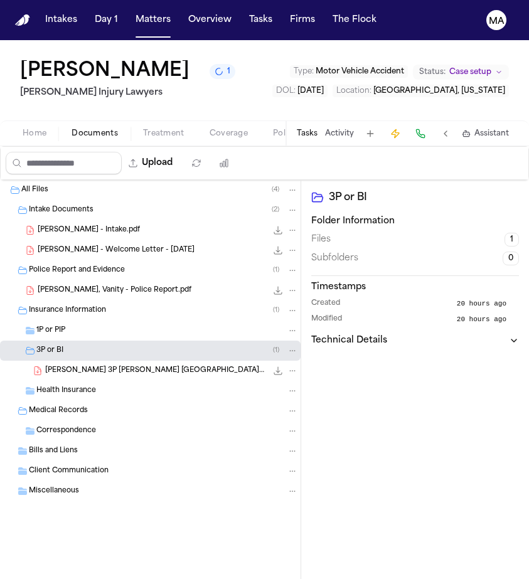
click at [501, 129] on span "Assistant" at bounding box center [491, 134] width 34 height 10
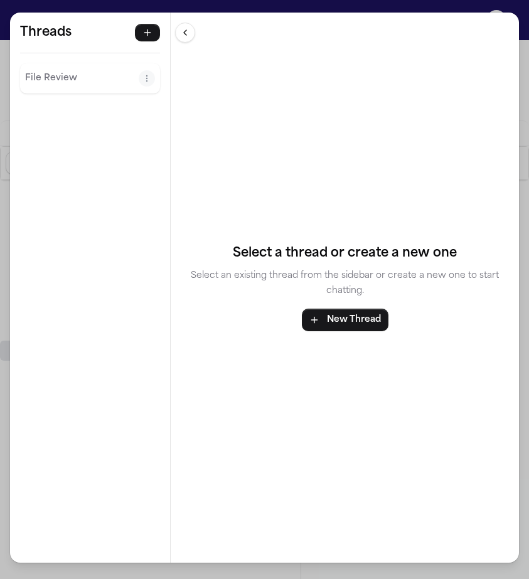
click at [47, 68] on button "File Review" at bounding box center [81, 78] width 113 height 20
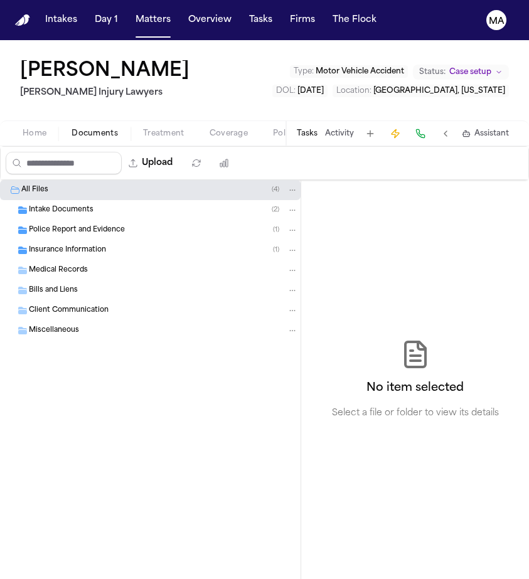
click at [506, 129] on span "Assistant" at bounding box center [491, 134] width 34 height 10
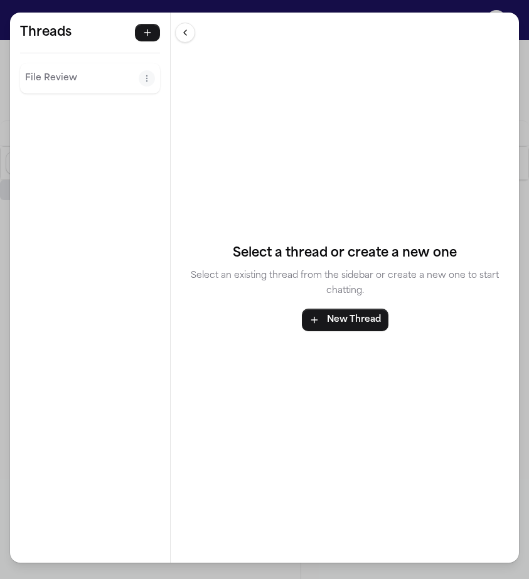
click at [47, 68] on button "File Review" at bounding box center [81, 78] width 113 height 20
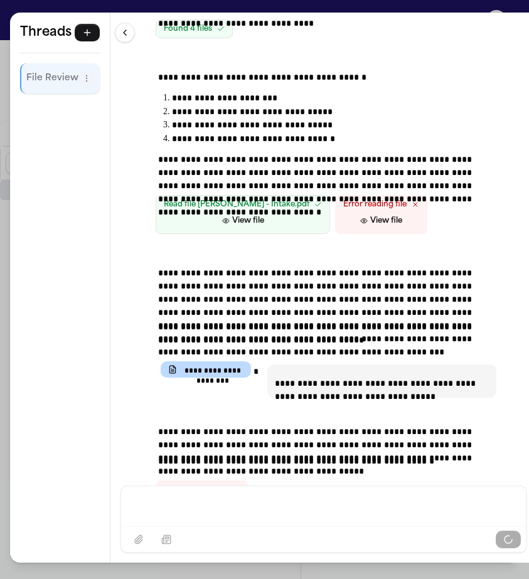
scroll to position [144, 0]
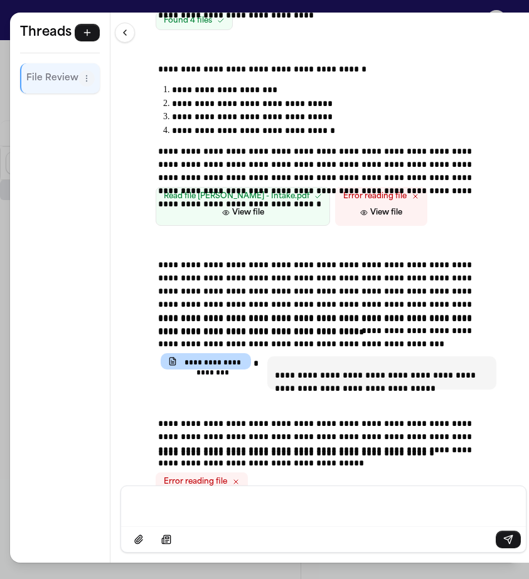
click at [251, 6] on div "**********" at bounding box center [264, 289] width 529 height 579
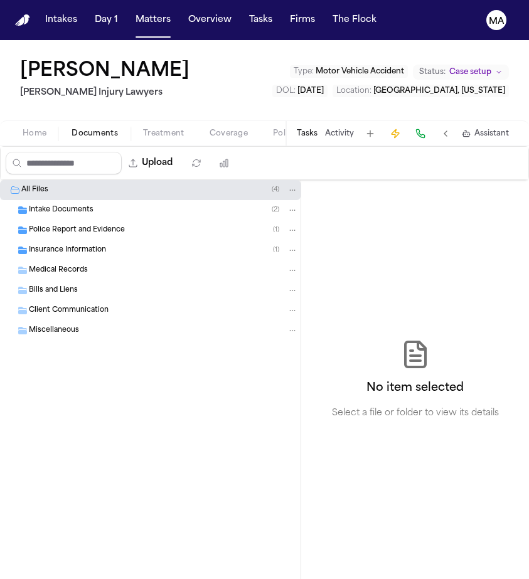
click at [73, 220] on div "Police Report and Evidence ( 1 )" at bounding box center [150, 230] width 300 height 20
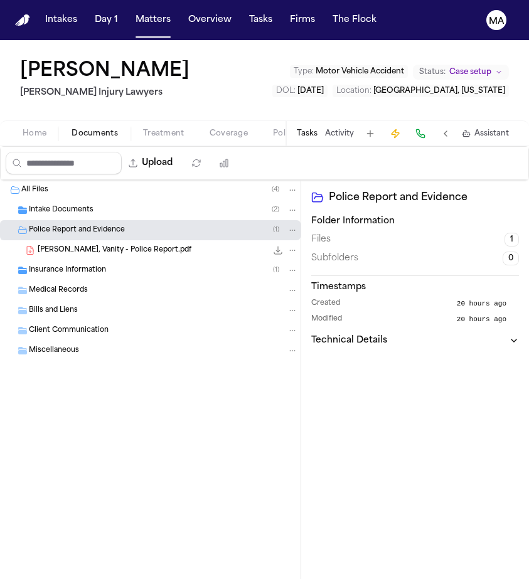
click at [71, 245] on span "[PERSON_NAME], Vanity - Police Report.pdf" at bounding box center [115, 250] width 154 height 11
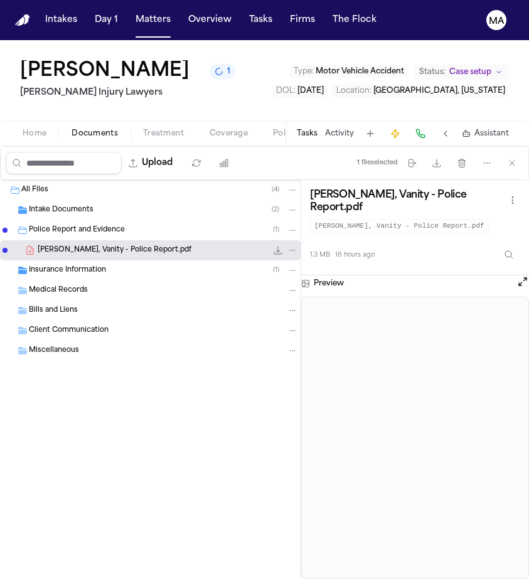
click at [79, 200] on div "Intake Documents ( 2 )" at bounding box center [150, 210] width 300 height 20
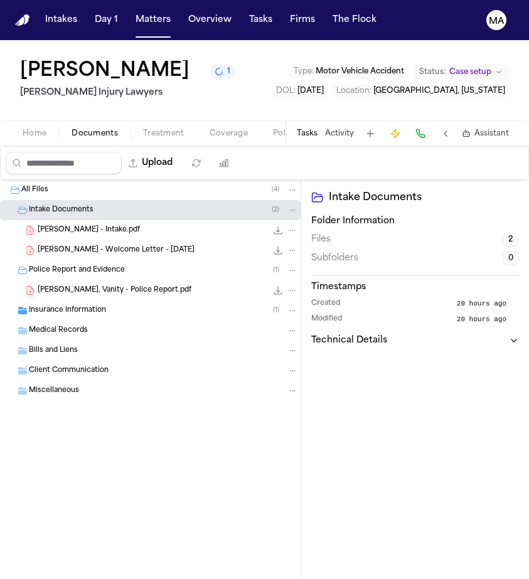
click at [70, 225] on span "[PERSON_NAME] - Intake.pdf" at bounding box center [89, 230] width 102 height 11
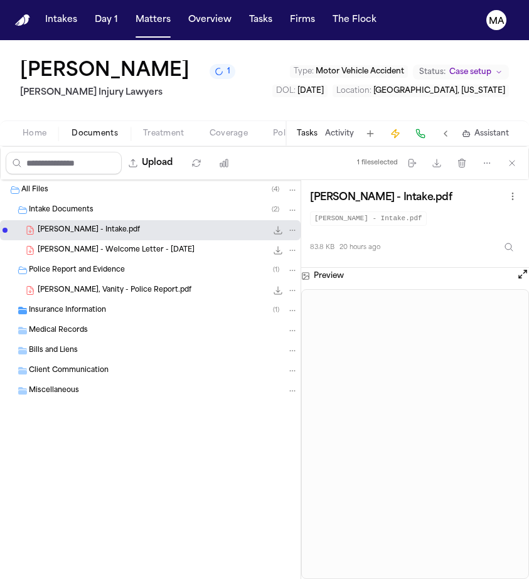
click at [104, 305] on div "Insurance Information ( 1 )" at bounding box center [163, 310] width 269 height 11
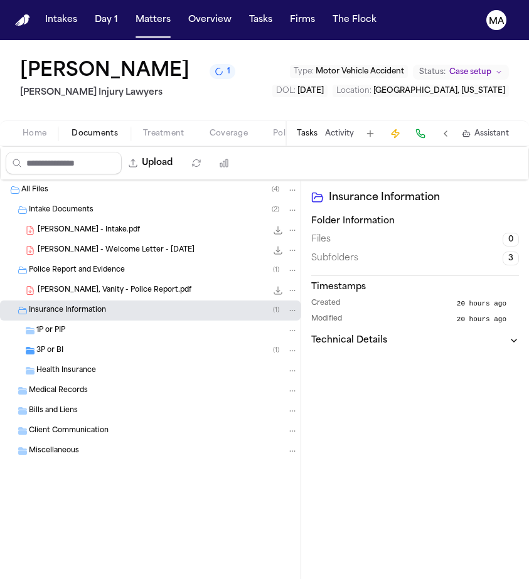
click at [88, 340] on div "3P or BI ( 1 )" at bounding box center [150, 350] width 300 height 20
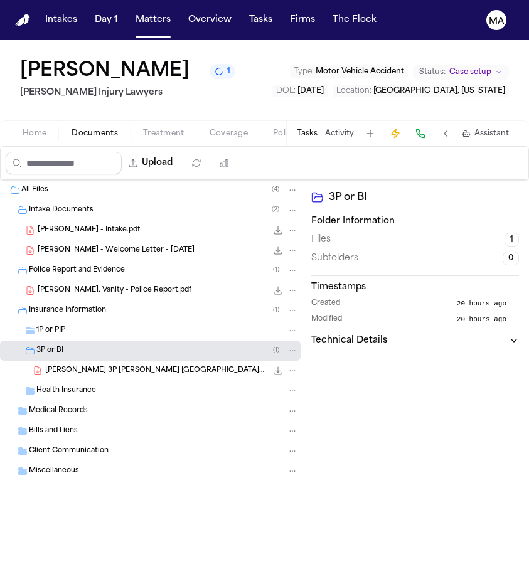
click at [87, 361] on div "[PERSON_NAME] 3P [PERSON_NAME] [GEOGRAPHIC_DATA]pdf 181.7 KB • PDF" at bounding box center [150, 371] width 300 height 20
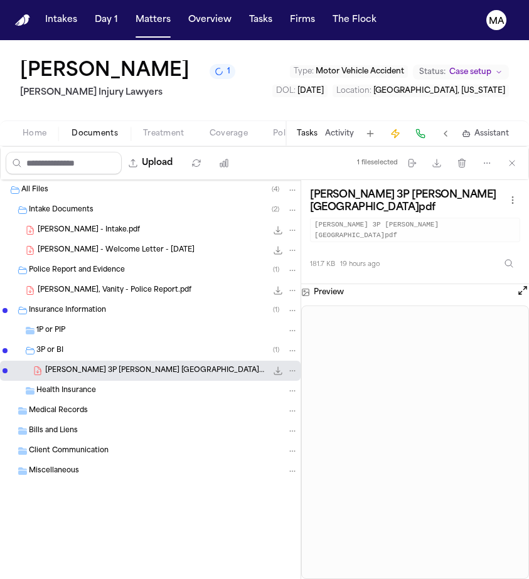
click at [78, 240] on div "[PERSON_NAME] - Welcome Letter - [DATE] 187.8 KB • PDF" at bounding box center [150, 250] width 300 height 20
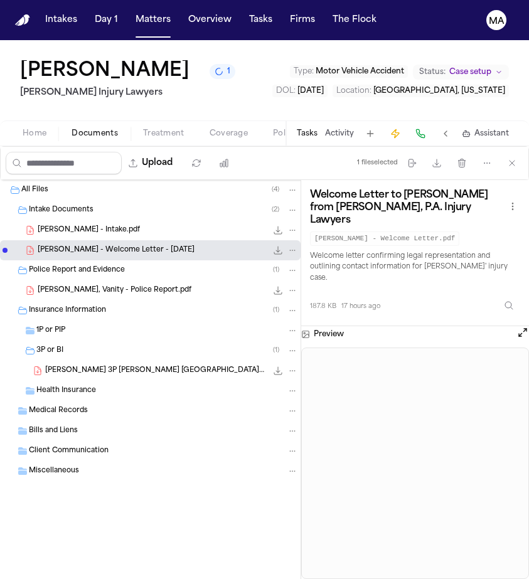
click at [85, 285] on span "[PERSON_NAME], Vanity - Police Report.pdf" at bounding box center [115, 290] width 154 height 11
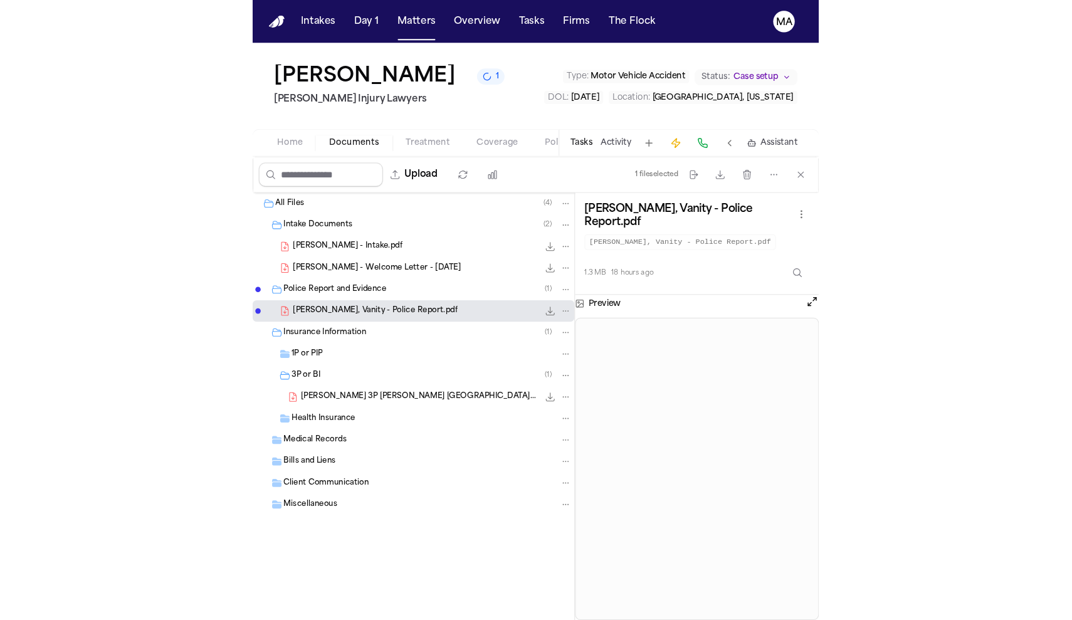
scroll to position [0, 0]
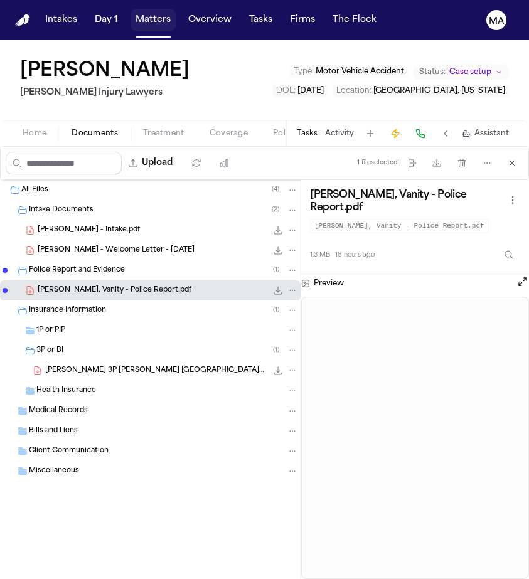
click at [130, 9] on button "Matters" at bounding box center [152, 20] width 45 height 23
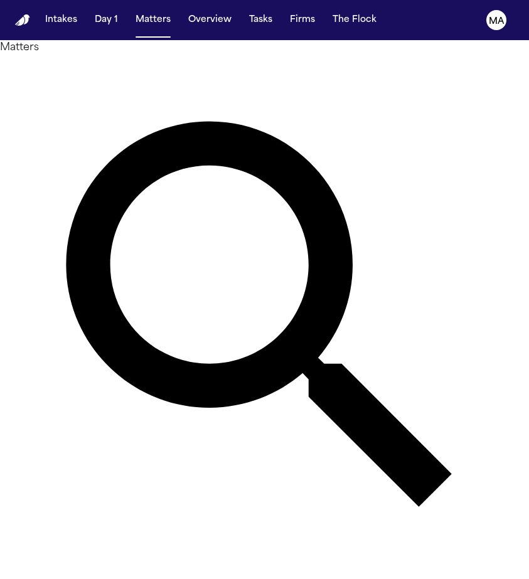
type input "**********"
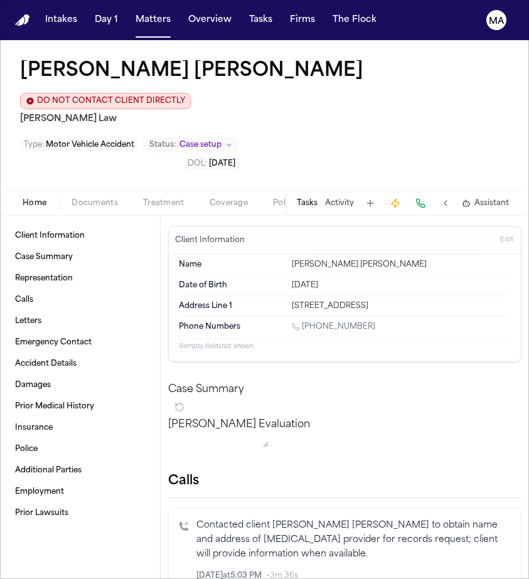
click at [69, 190] on div "Home Documents Treatment Coverage Police Mail Fax Demand Workspaces Artifacts T…" at bounding box center [264, 202] width 529 height 25
click at [71, 190] on div "Home Documents Treatment Coverage Police Mail Fax Demand Workspaces Artifacts T…" at bounding box center [264, 202] width 529 height 25
click at [71, 198] on span "Documents" at bounding box center [94, 203] width 46 height 10
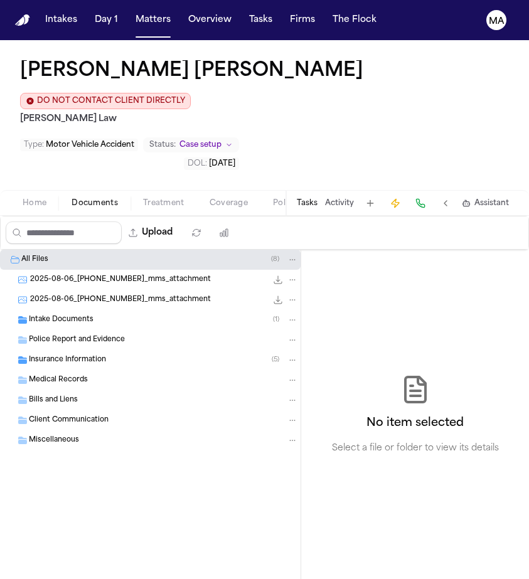
click at [61, 310] on div "Intake Documents ( 1 )" at bounding box center [150, 320] width 300 height 20
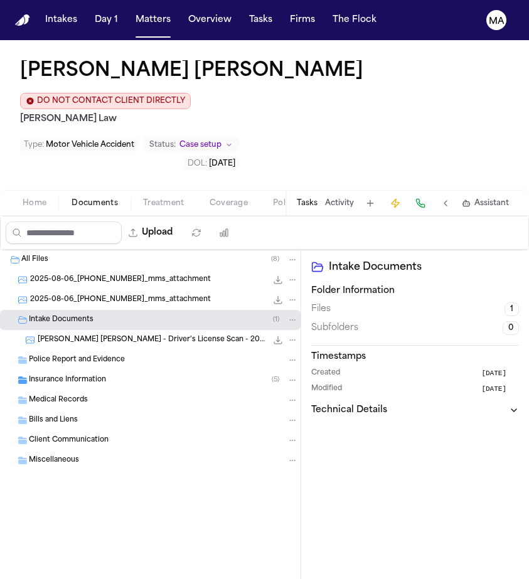
click at [58, 370] on div "Insurance Information ( 5 )" at bounding box center [150, 380] width 300 height 20
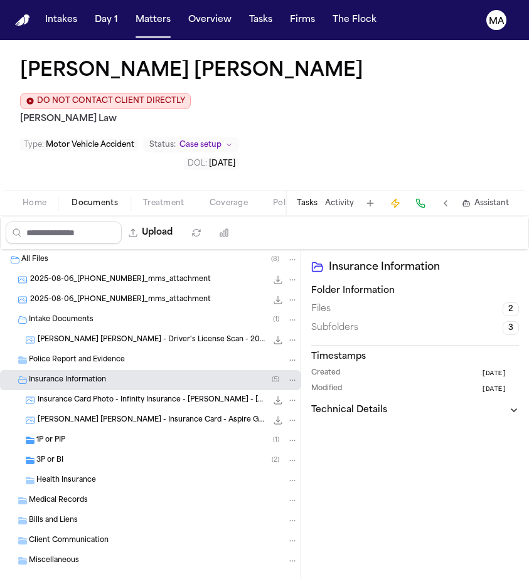
click at [67, 434] on div "1P or PIP ( 1 )" at bounding box center [166, 439] width 261 height 11
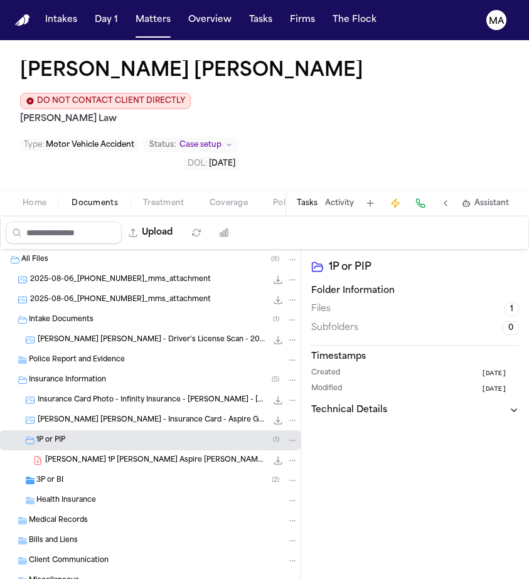
click at [63, 475] on div "3P or BI ( 2 )" at bounding box center [166, 480] width 261 height 11
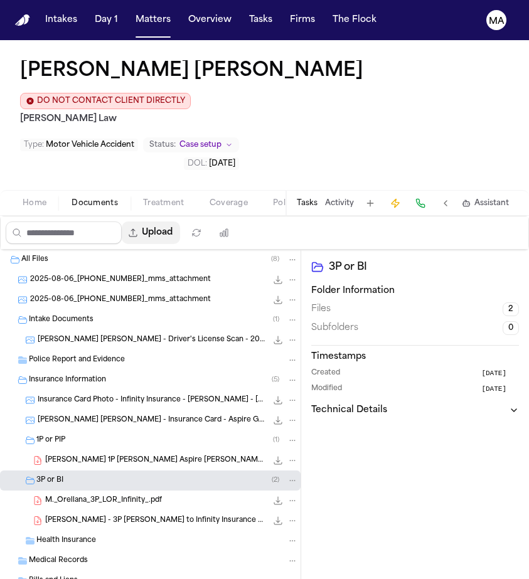
click at [122, 221] on button "Upload" at bounding box center [151, 232] width 58 height 23
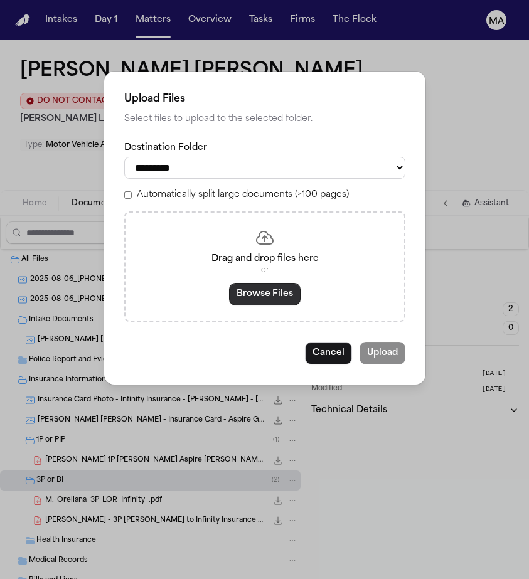
click at [245, 283] on button "Browse Files" at bounding box center [264, 294] width 71 height 23
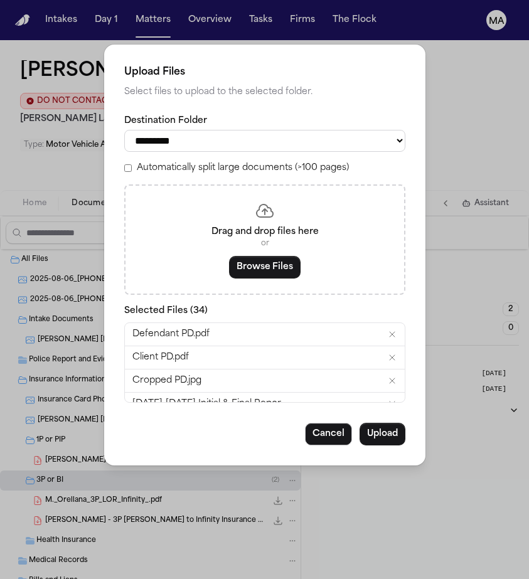
click at [192, 162] on div "Automatically split large documents (>100 pages)" at bounding box center [264, 168] width 281 height 13
select select "**********"
click at [359, 423] on button "Upload" at bounding box center [382, 434] width 46 height 23
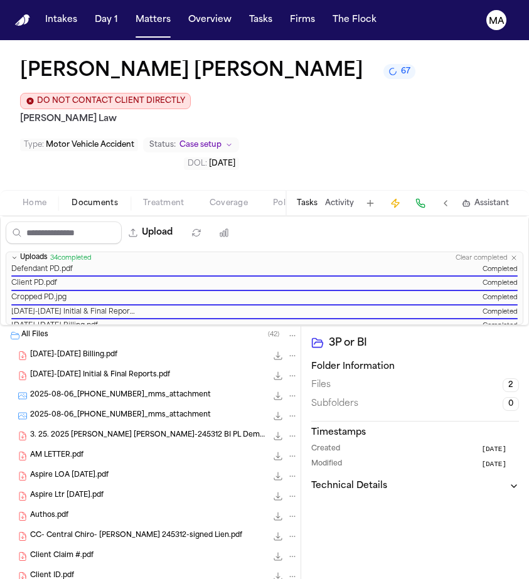
click at [301, 325] on div "3P or BI Folder Information Files 2 Subfolders 0 Timestamps Created [DATE] Modi…" at bounding box center [415, 506] width 228 height 363
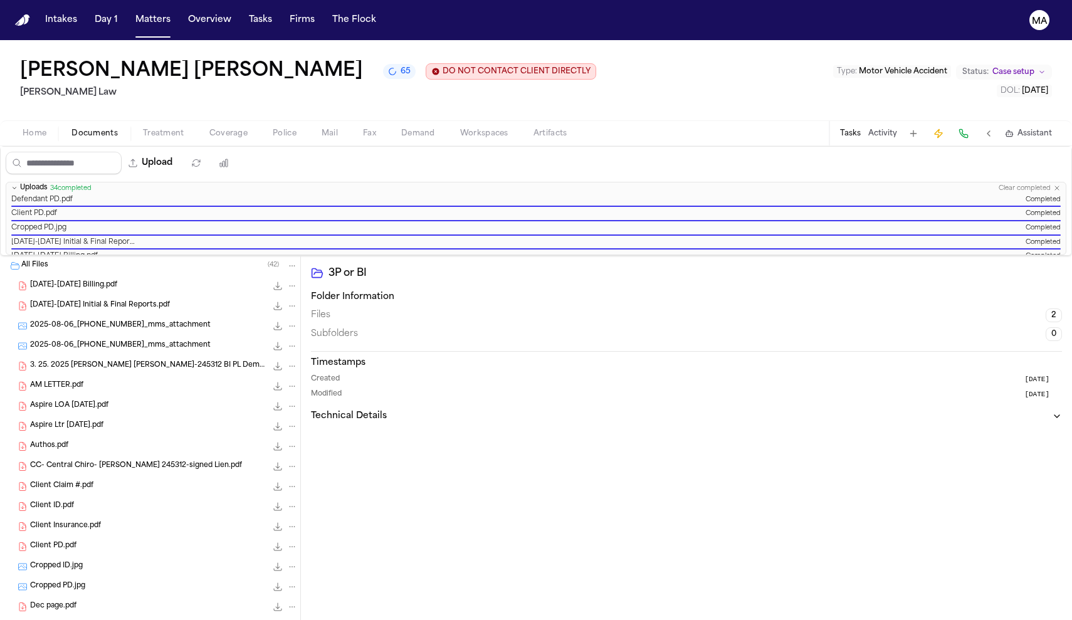
click at [96, 4] on nav "Intakes Day 1 Matters Overview Tasks Firms The Flock MA" at bounding box center [536, 20] width 1072 height 40
click at [130, 13] on button "Matters" at bounding box center [152, 20] width 45 height 23
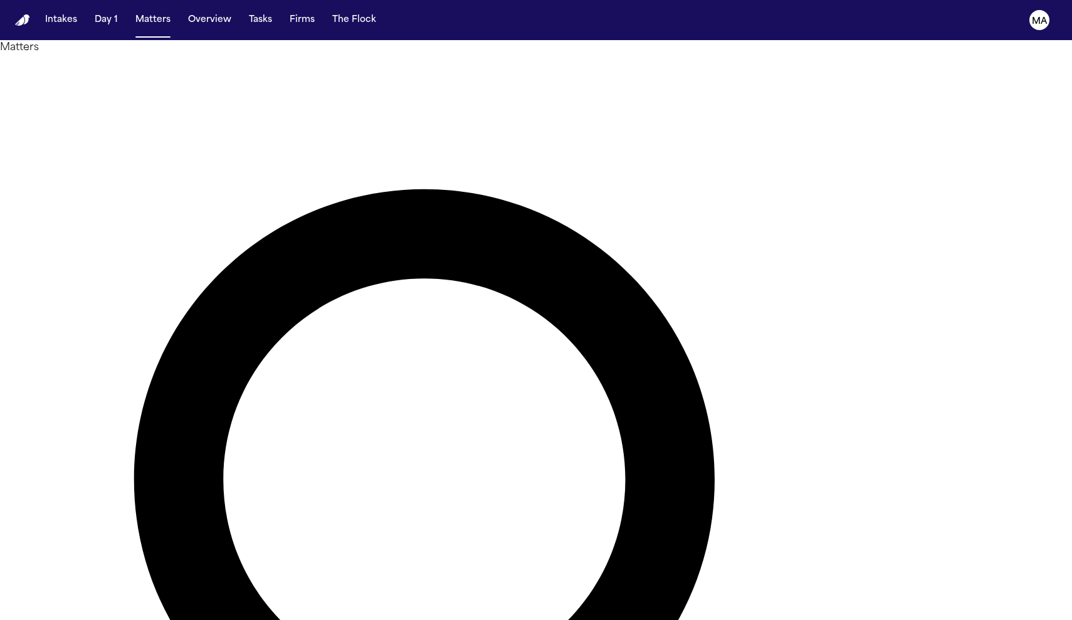
drag, startPoint x: 751, startPoint y: 53, endPoint x: 665, endPoint y: 48, distance: 86.7
click at [528, 55] on div "**********" at bounding box center [536, 606] width 1072 height 1102
type input "*"
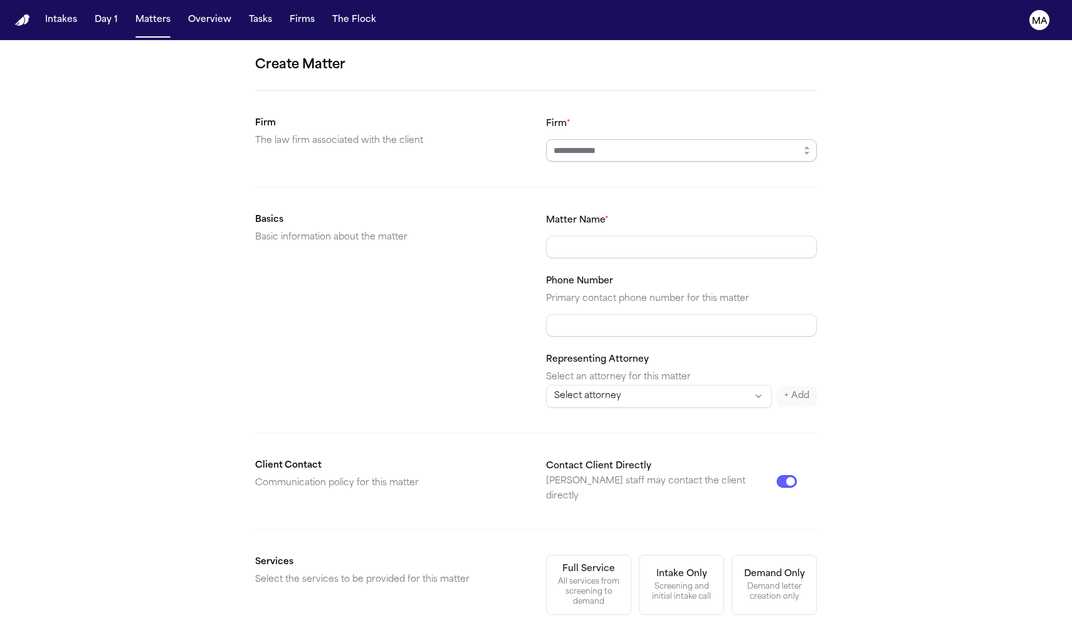
click at [528, 139] on input "Firm *" at bounding box center [681, 150] width 271 height 23
type input "**********"
click at [528, 578] on div "Demand letter creation only" at bounding box center [774, 592] width 69 height 20
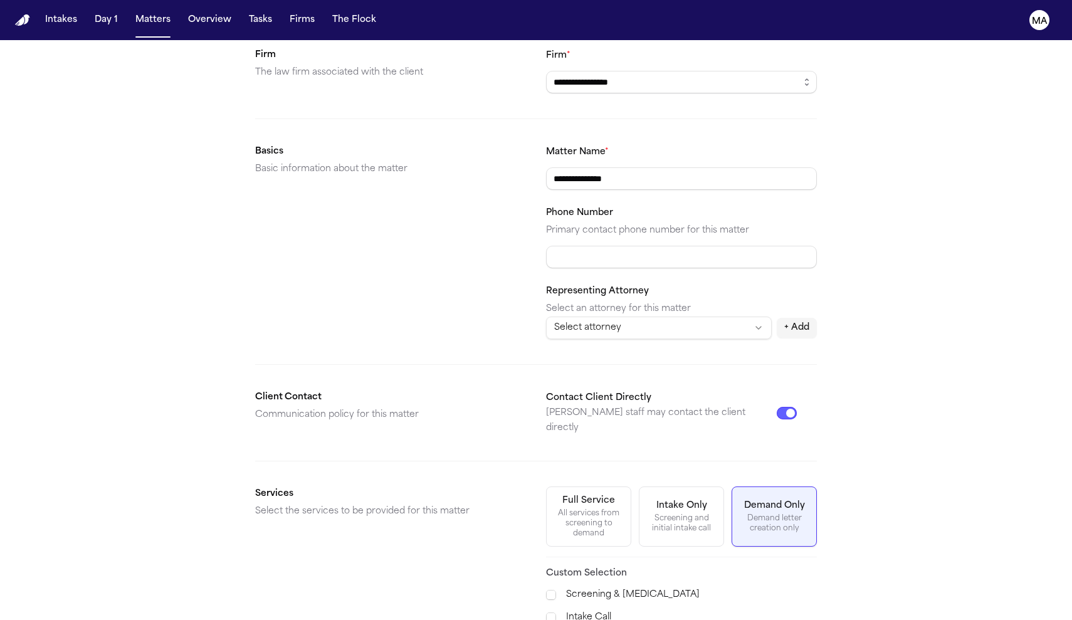
scroll to position [67, 0]
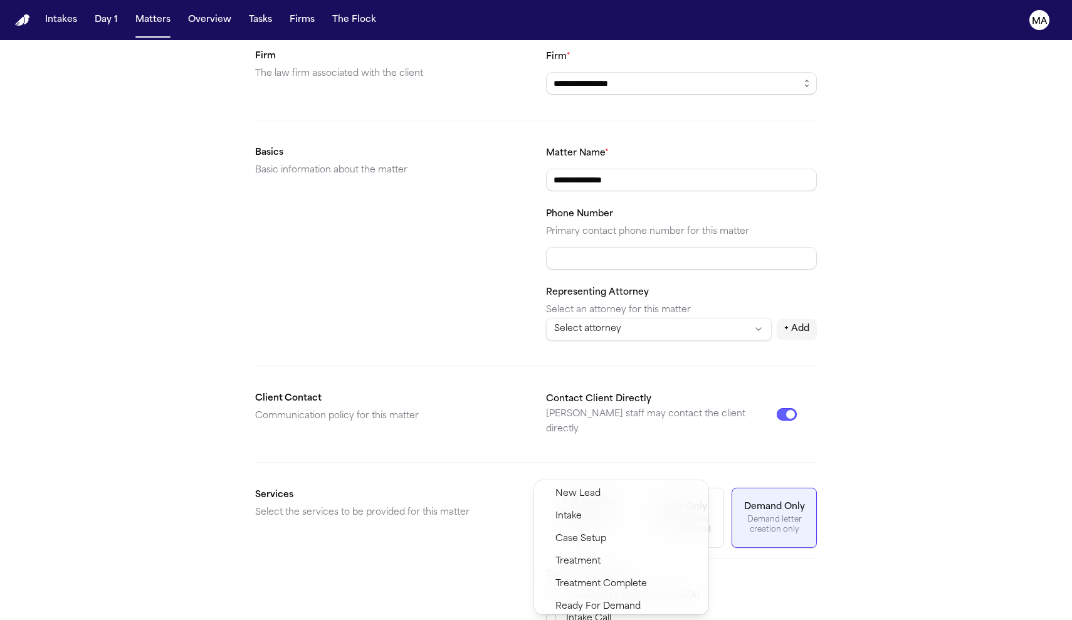
click at [528, 578] on span "Demand Preparation" at bounding box center [600, 629] width 91 height 15
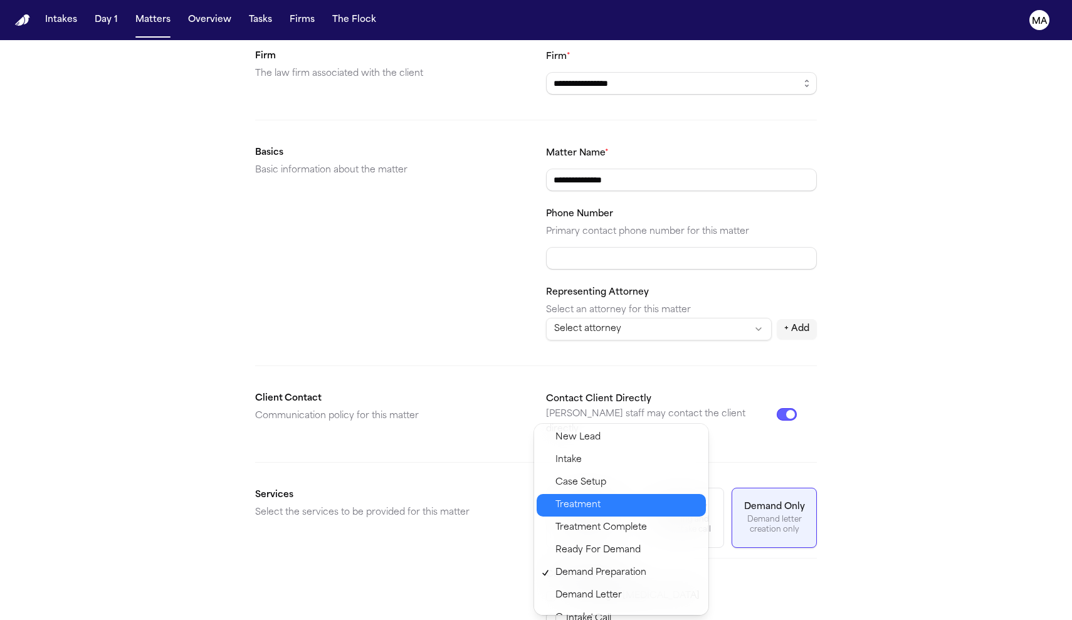
click at [528, 498] on span "Treatment" at bounding box center [626, 505] width 143 height 15
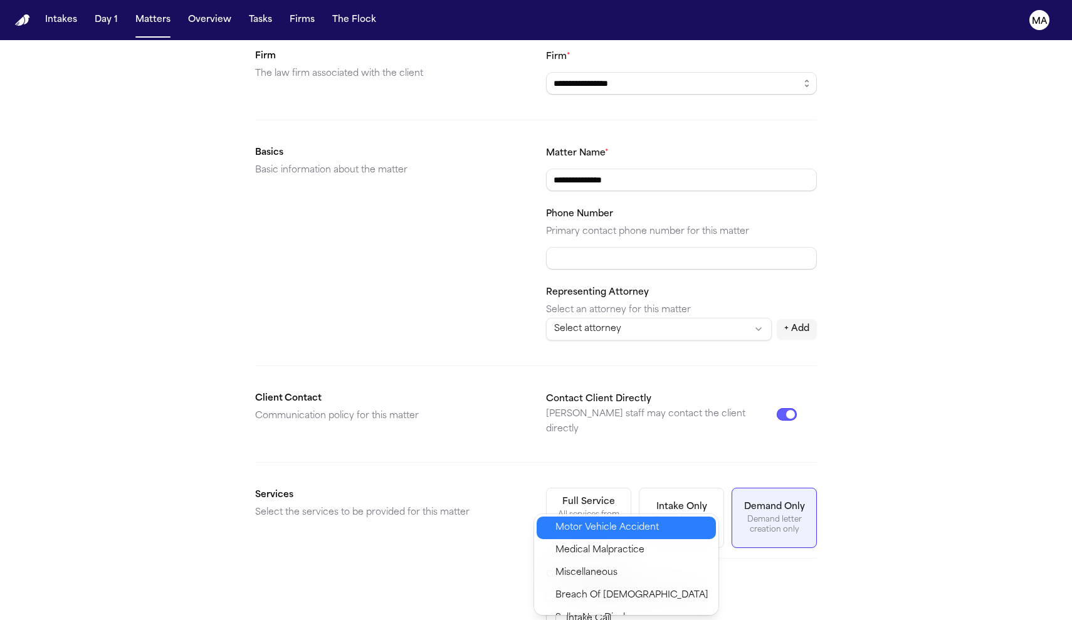
click at [528, 520] on span "Motor Vehicle Accident" at bounding box center [606, 527] width 103 height 15
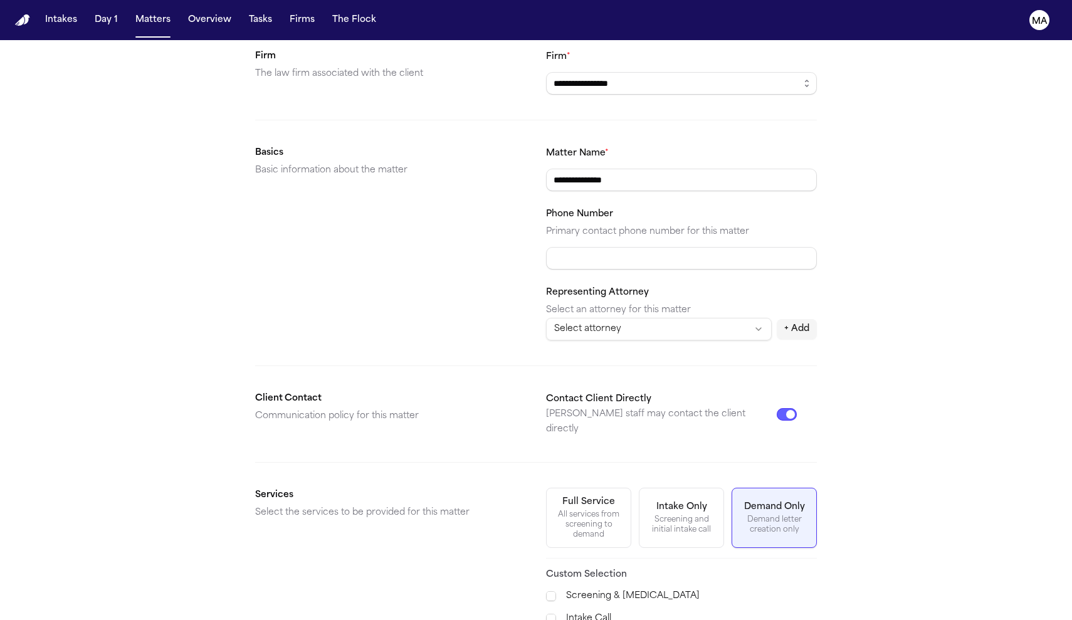
type input "**********"
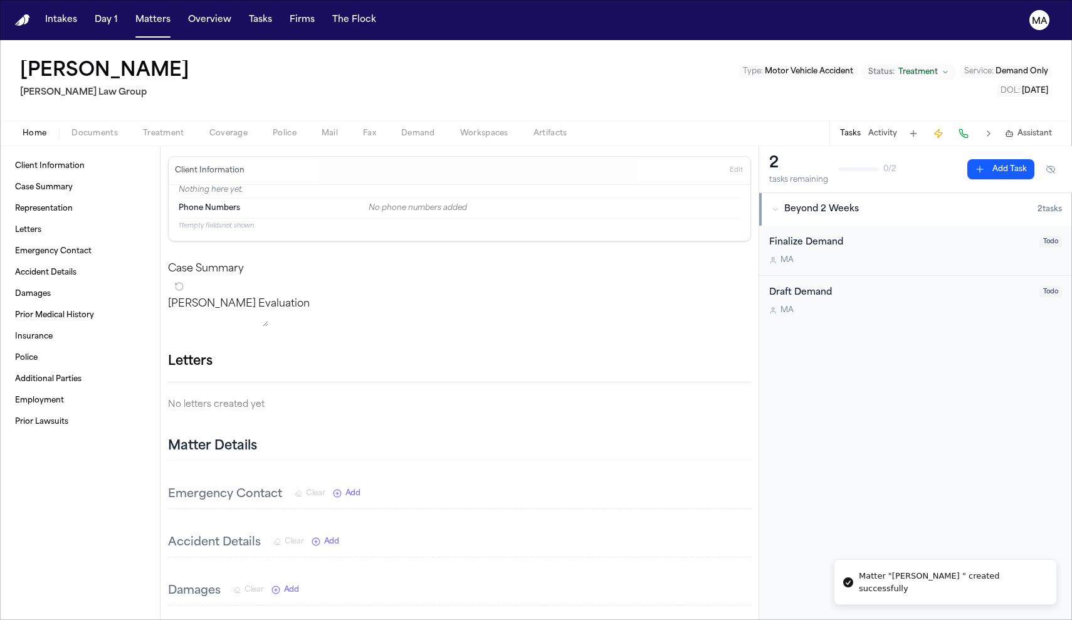
click at [528, 68] on span "Service :" at bounding box center [978, 72] width 29 height 8
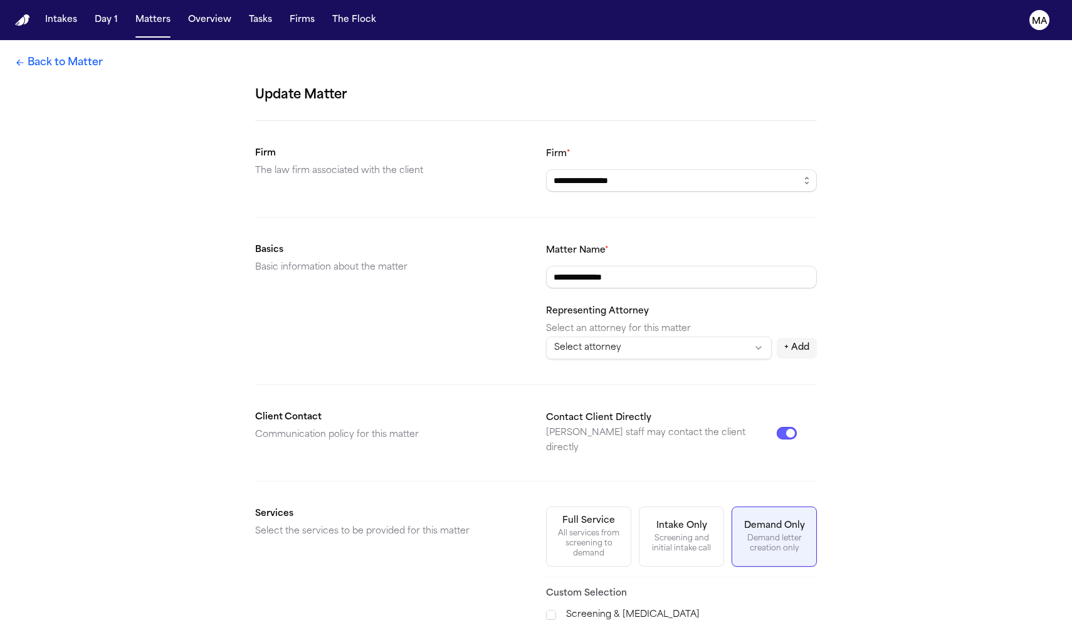
click at [528, 529] on div "All services from screening to demand" at bounding box center [588, 544] width 69 height 30
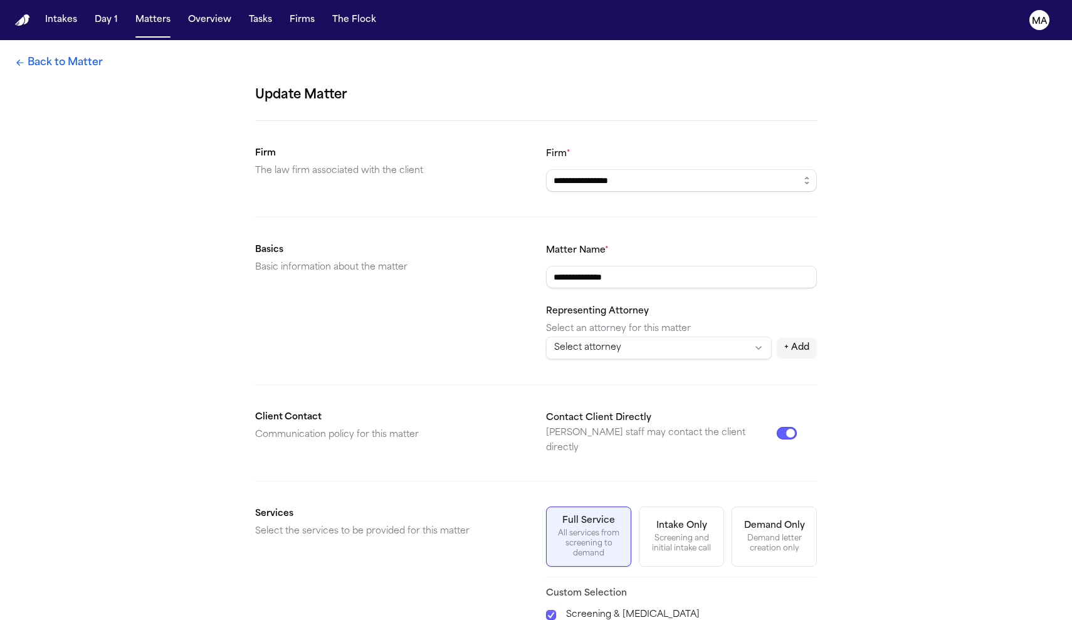
click at [528, 578] on label "Screening & [MEDICAL_DATA]" at bounding box center [691, 615] width 251 height 15
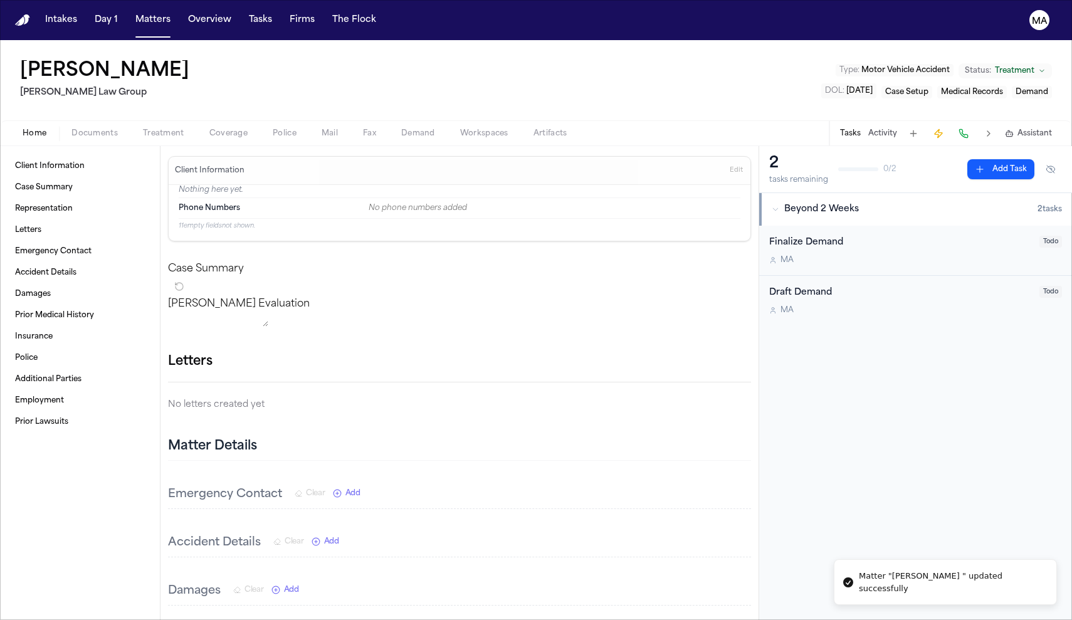
click at [71, 129] on span "Documents" at bounding box center [94, 134] width 46 height 10
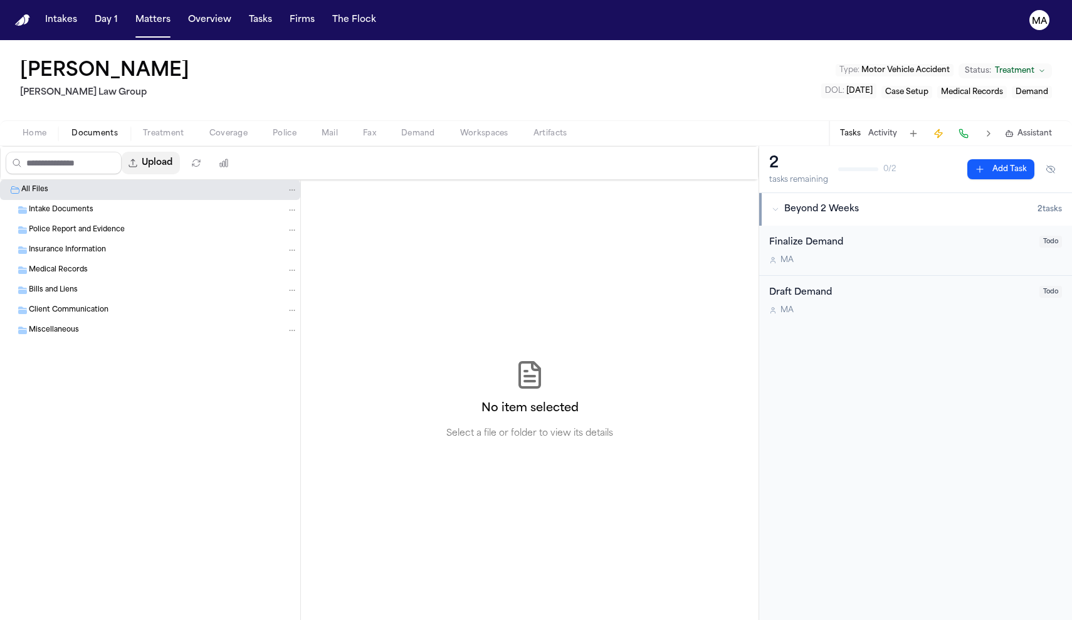
click at [122, 152] on button "Upload" at bounding box center [151, 163] width 58 height 23
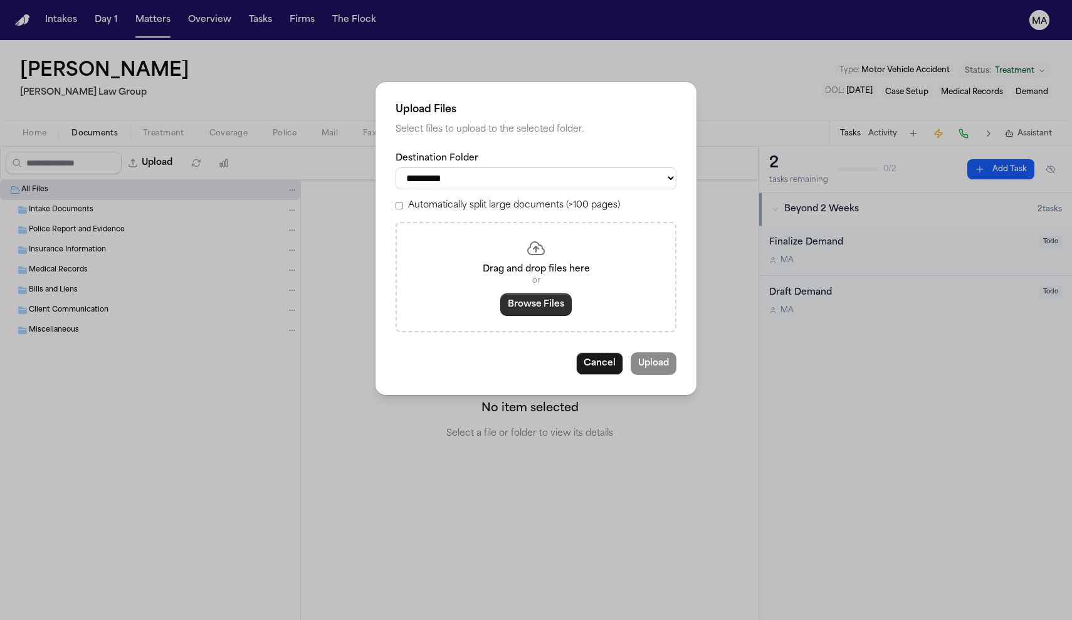
click at [519, 293] on button "Browse Files" at bounding box center [535, 304] width 71 height 23
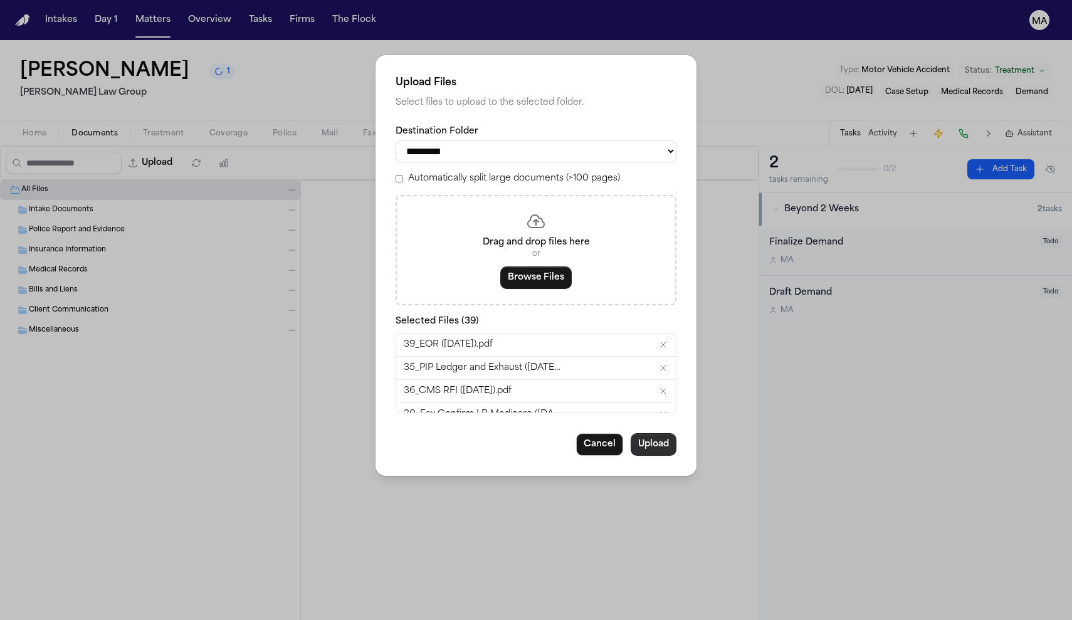
click at [528, 433] on button "Upload" at bounding box center [654, 444] width 46 height 23
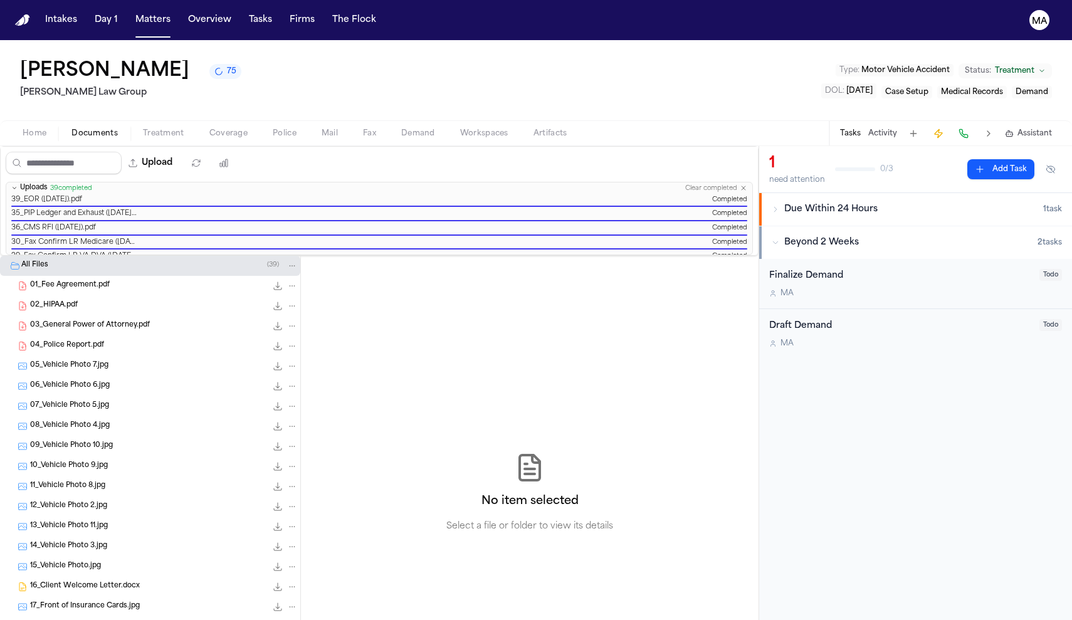
click at [301, 297] on div "No item selected Select a file or folder to view its details" at bounding box center [530, 493] width 458 height 474
click at [528, 129] on button "Activity" at bounding box center [882, 134] width 29 height 10
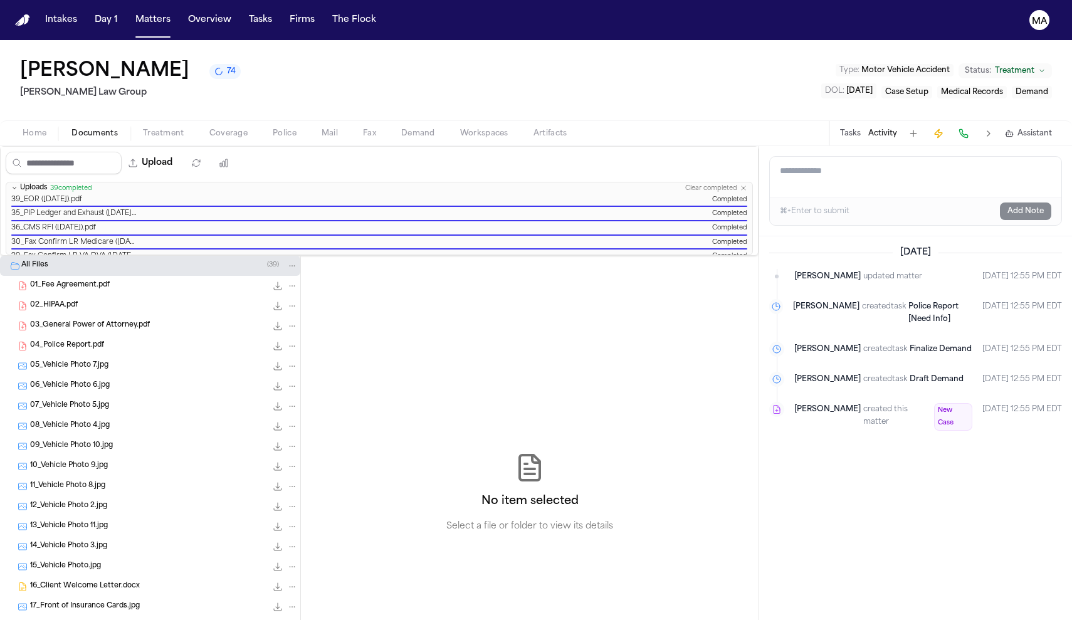
click at [528, 157] on textarea "Add a note to this matter" at bounding box center [916, 177] width 292 height 40
paste textarea "**********"
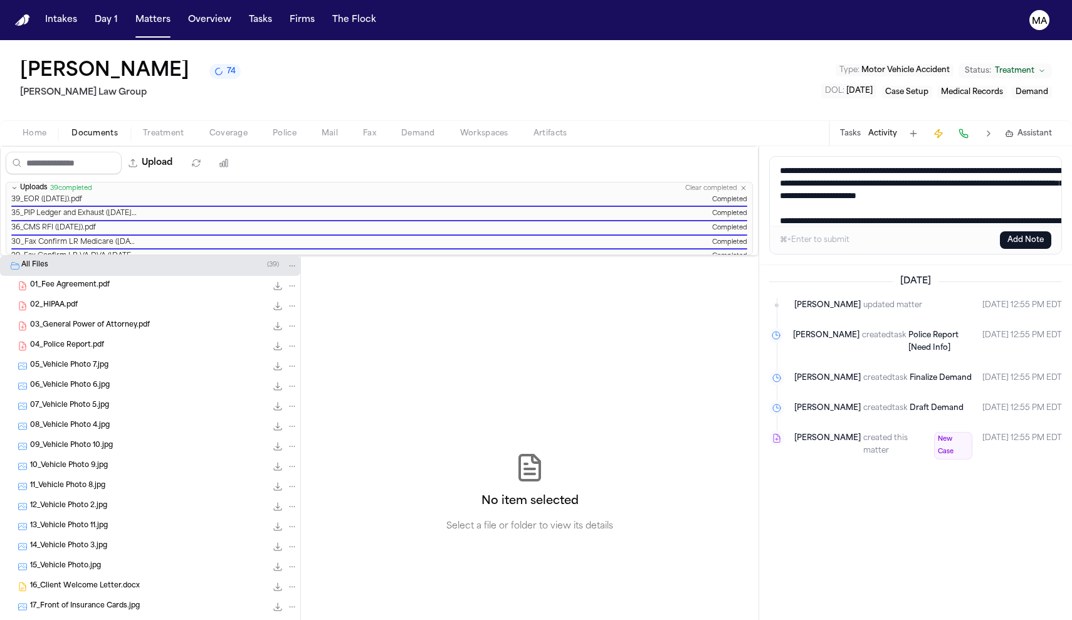
type textarea "**********"
click at [528, 231] on button "Add Note" at bounding box center [1025, 240] width 51 height 18
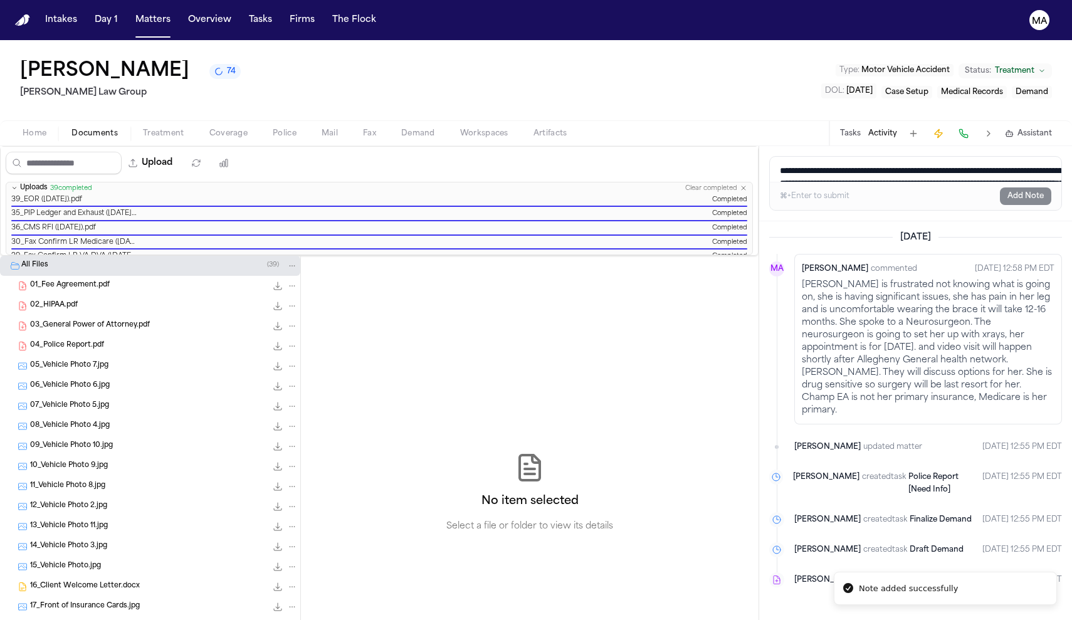
click at [528, 415] on div "[DATE] MA [PERSON_NAME] commented [DATE] 12:58 PM EDT [PERSON_NAME] is frustrat…" at bounding box center [915, 420] width 313 height 399
